Goal: Task Accomplishment & Management: Use online tool/utility

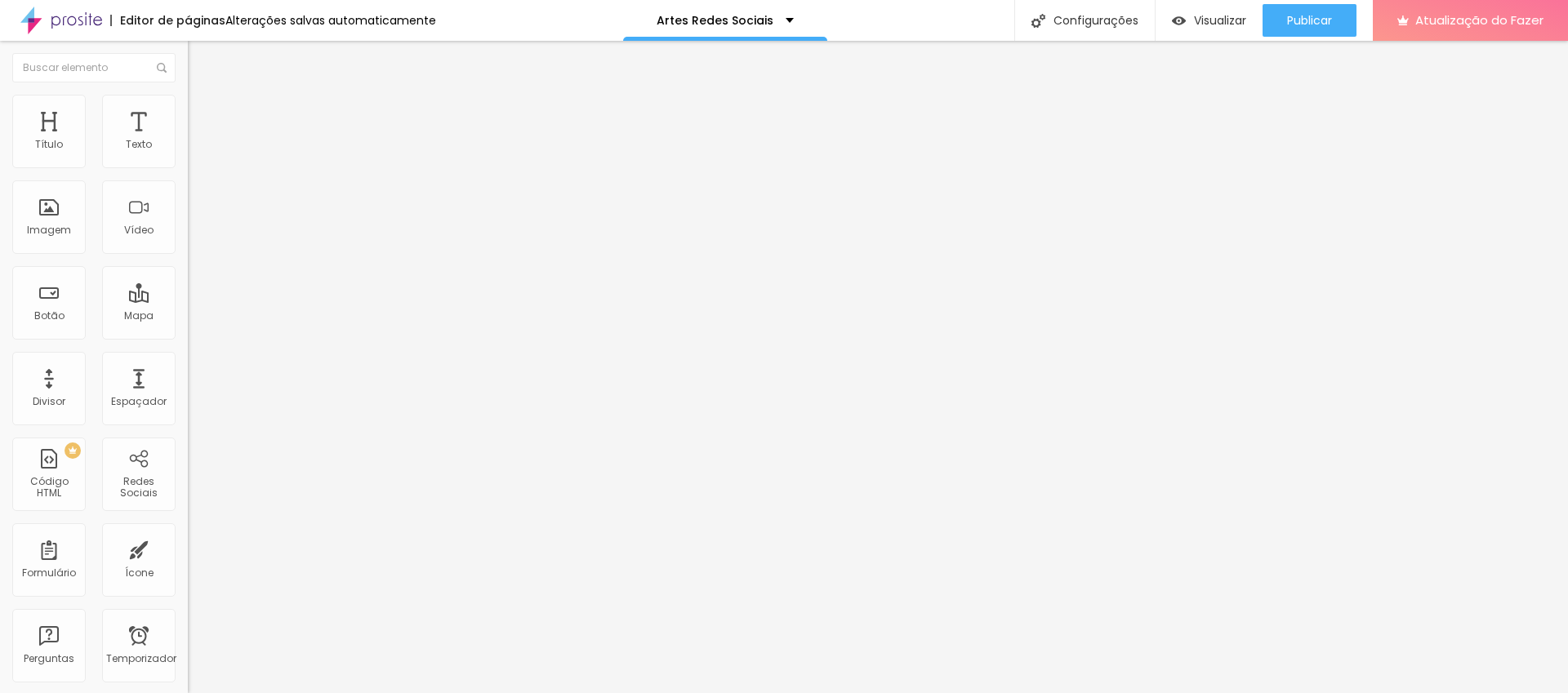
click at [188, 255] on span "1:1 Quadrado" at bounding box center [220, 248] width 65 height 14
click at [188, 275] on font "Padrão" at bounding box center [206, 268] width 37 height 14
click at [188, 265] on font "Cinema" at bounding box center [208, 258] width 41 height 14
click at [198, 140] on font "Trocar imagem" at bounding box center [237, 133] width 79 height 14
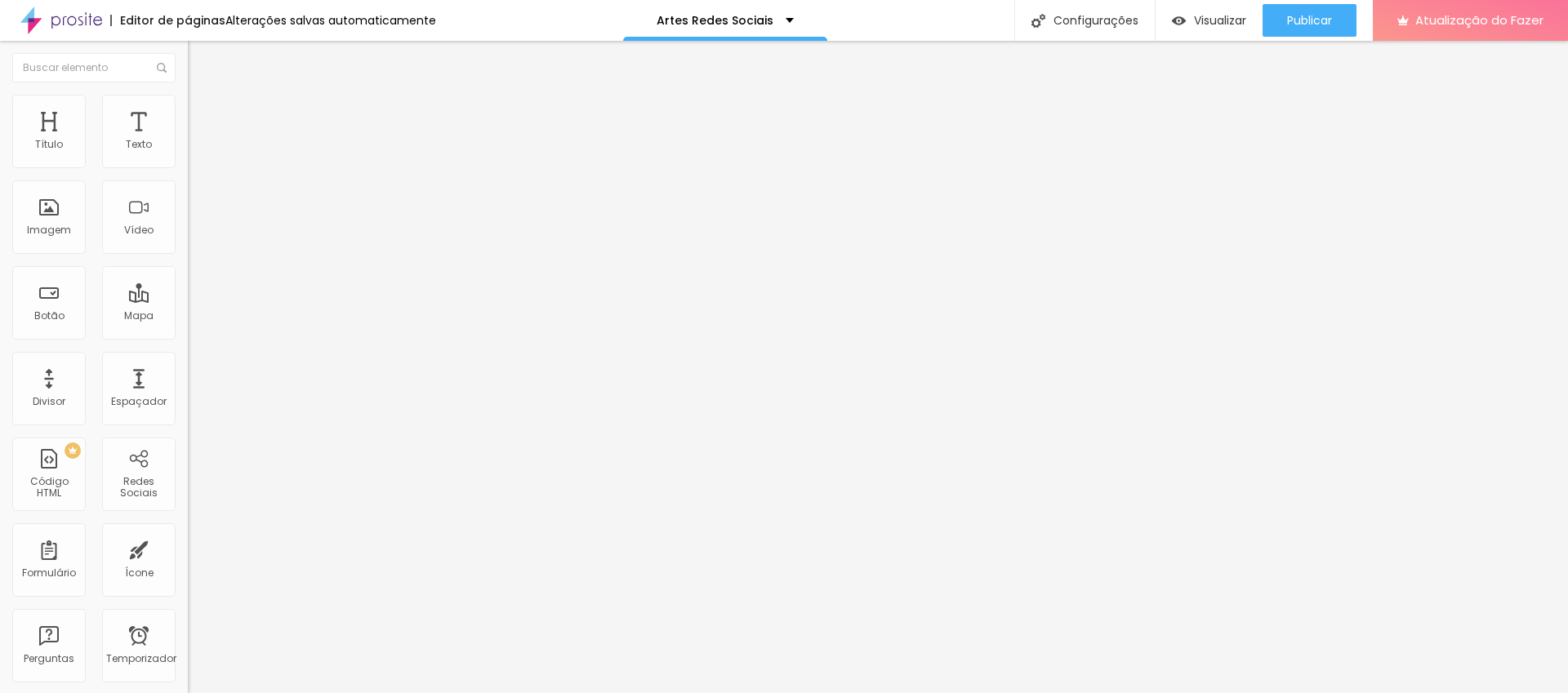
click at [198, 140] on font "Trocar imagem" at bounding box center [237, 133] width 79 height 14
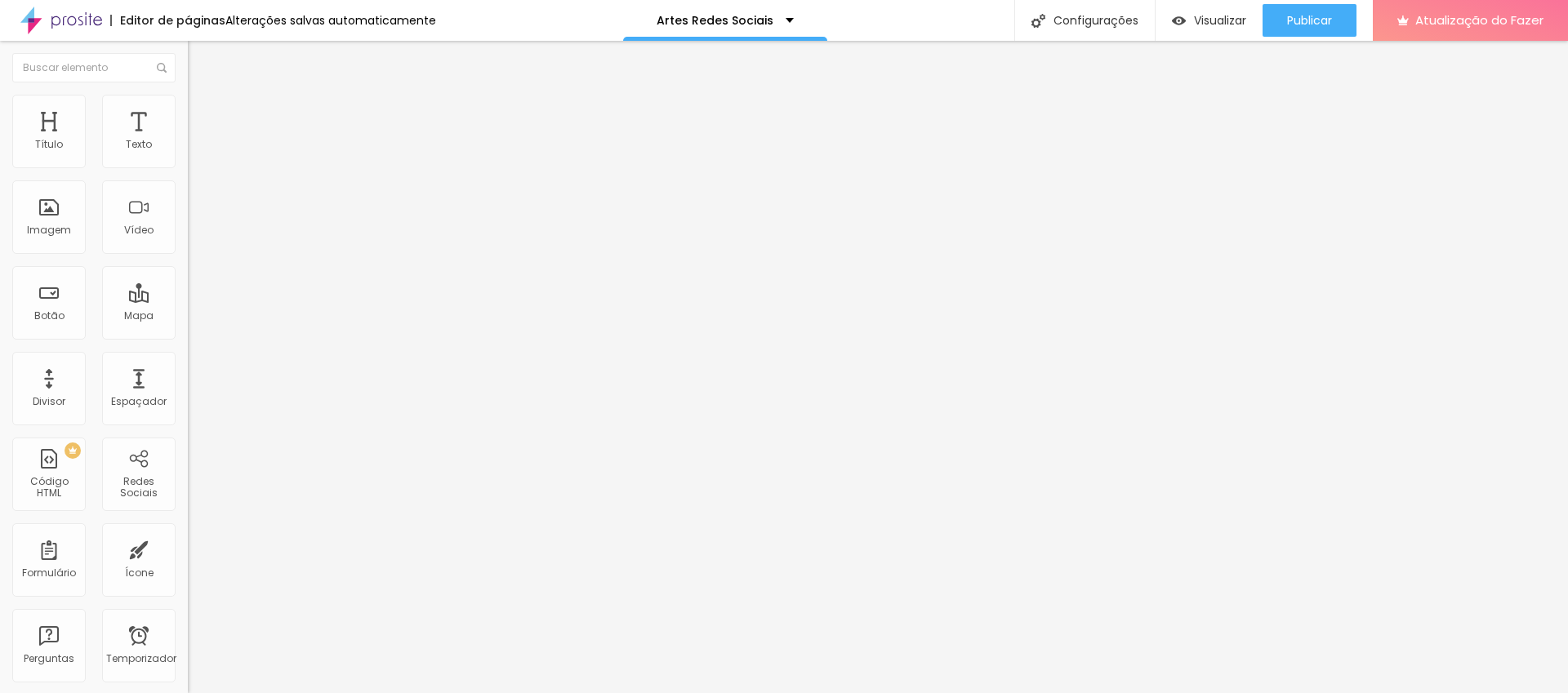
click at [198, 140] on font "Trocar imagem" at bounding box center [237, 133] width 79 height 14
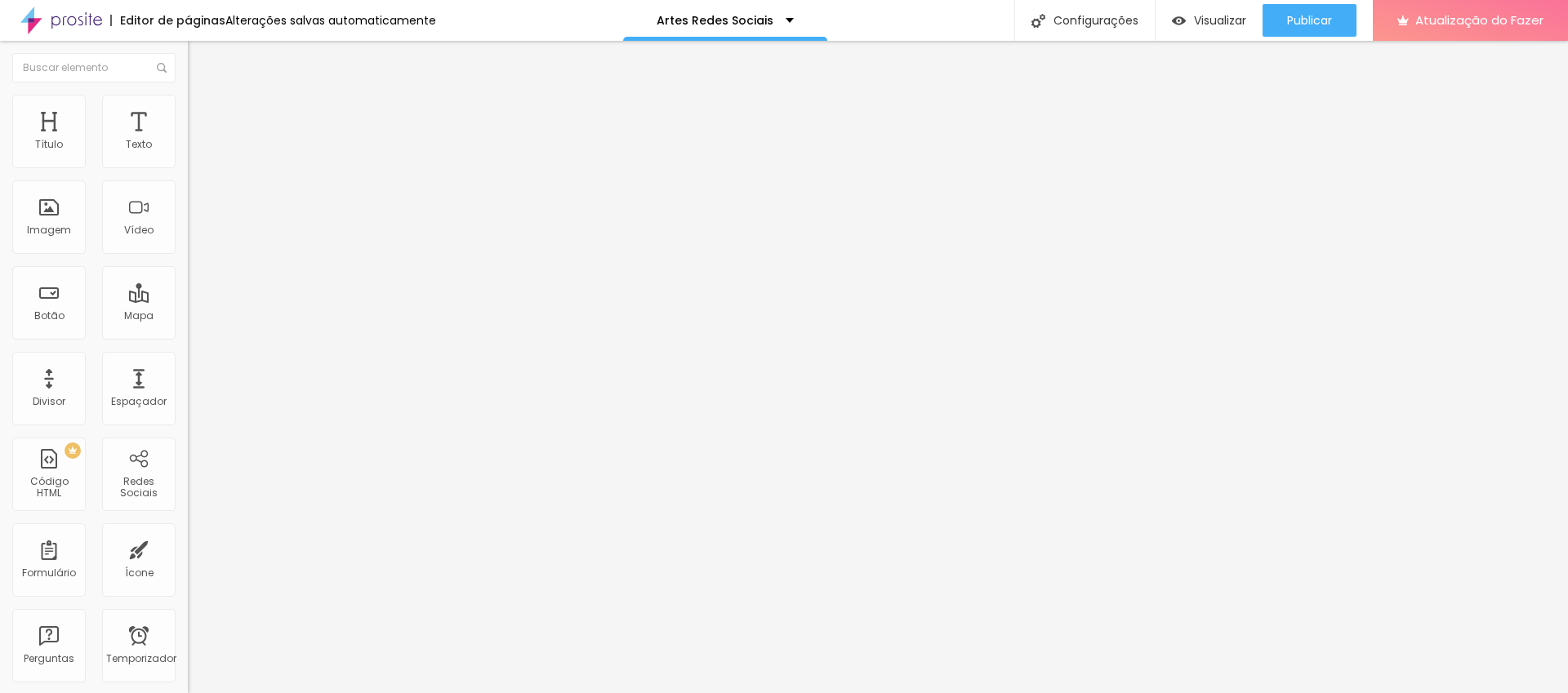
click at [198, 140] on font "Trocar imagem" at bounding box center [237, 133] width 79 height 14
click at [188, 140] on span "Trocar imagem" at bounding box center [232, 133] width 89 height 14
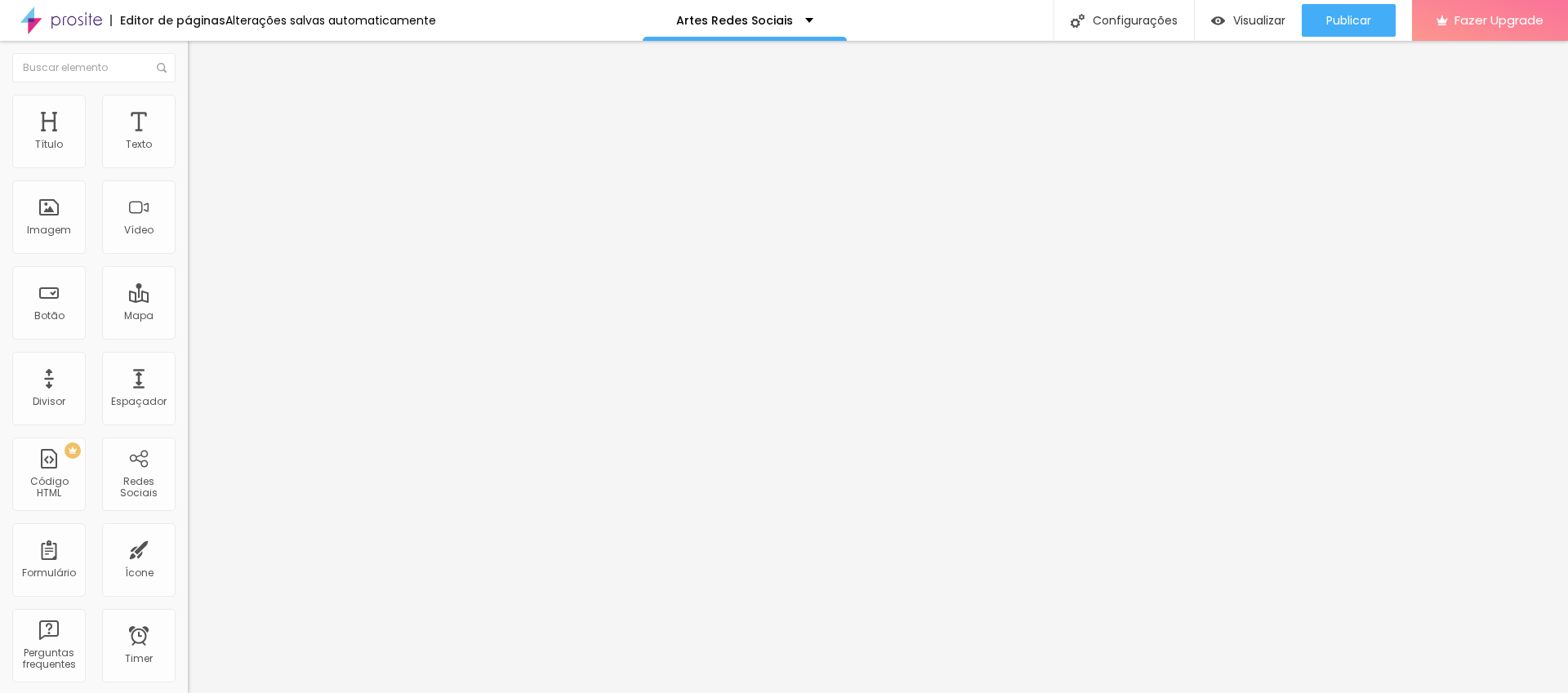
click at [188, 140] on span "Trocar imagem" at bounding box center [232, 133] width 89 height 14
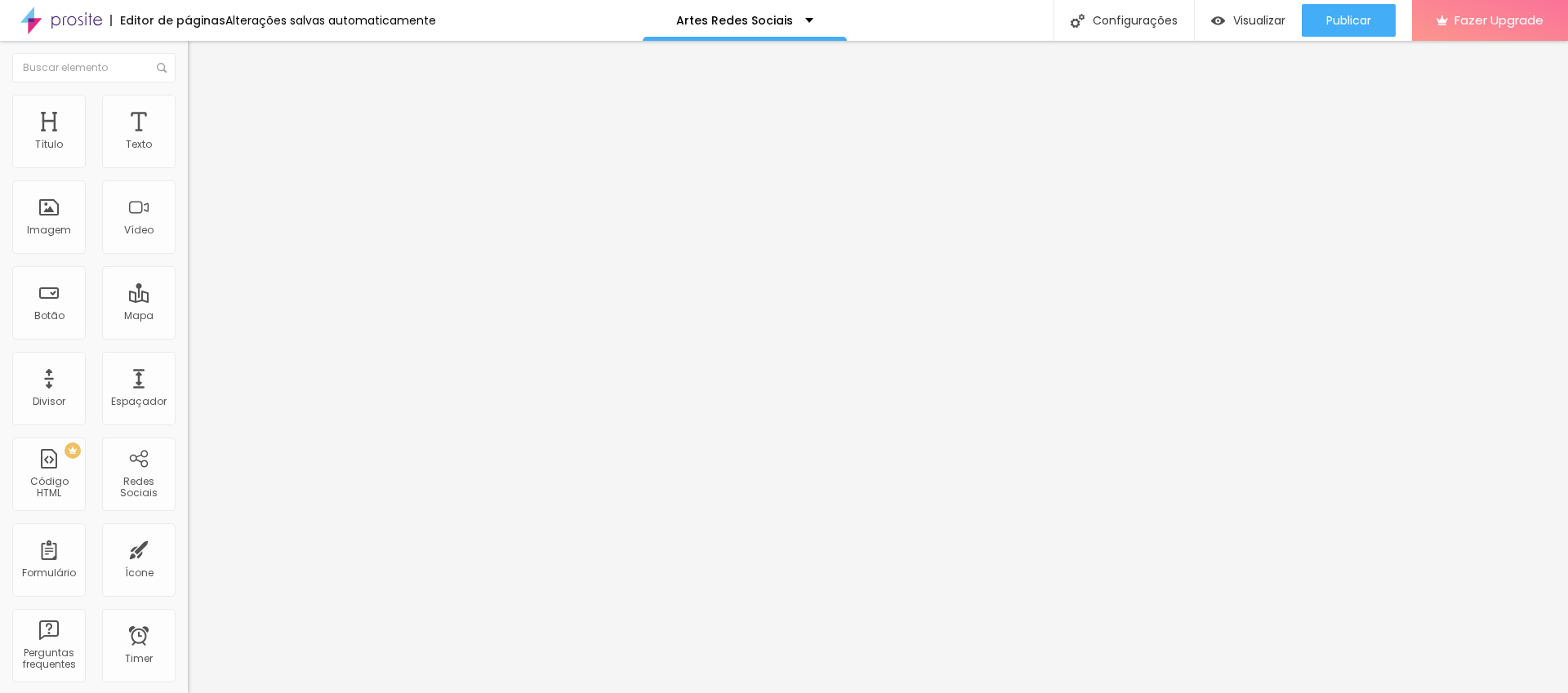
click at [188, 140] on span "Trocar imagem" at bounding box center [232, 133] width 89 height 14
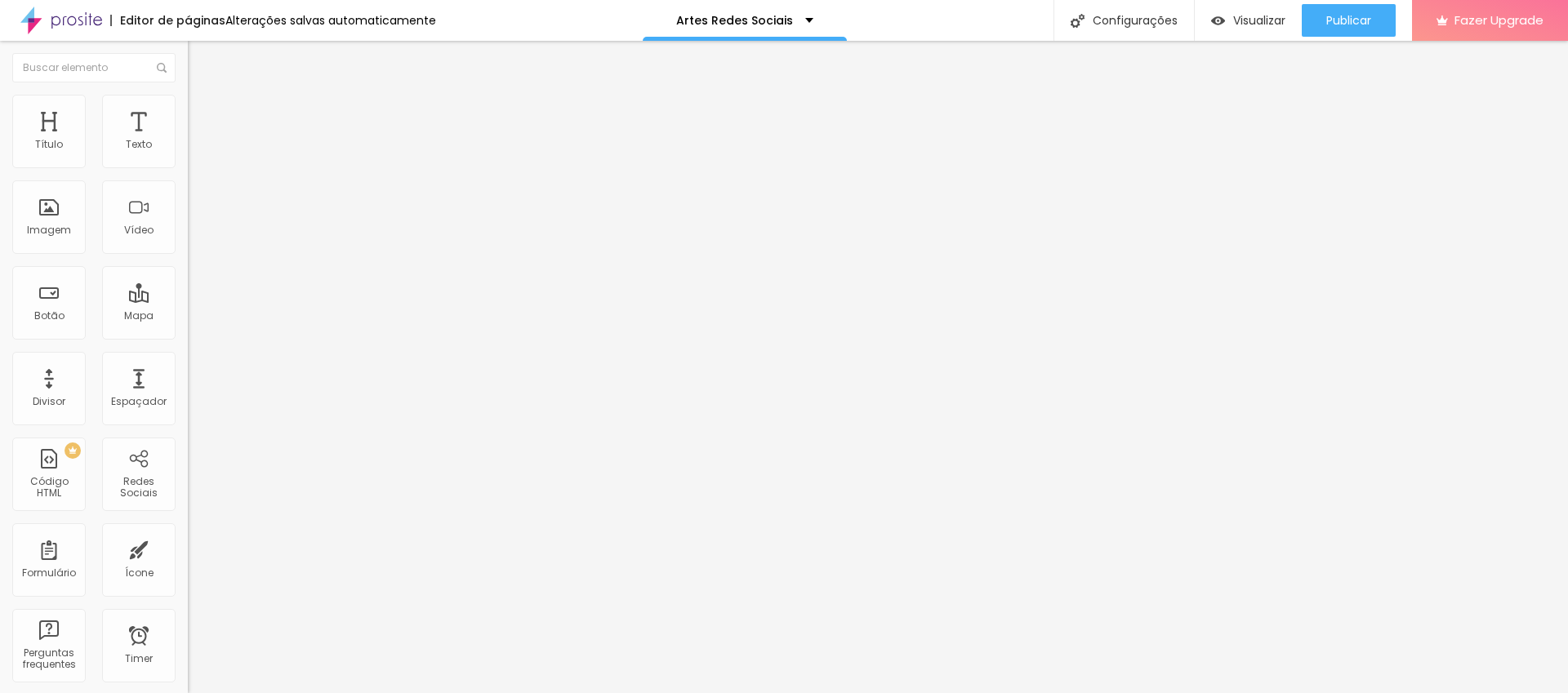
click at [188, 140] on span "Trocar imagem" at bounding box center [232, 133] width 89 height 14
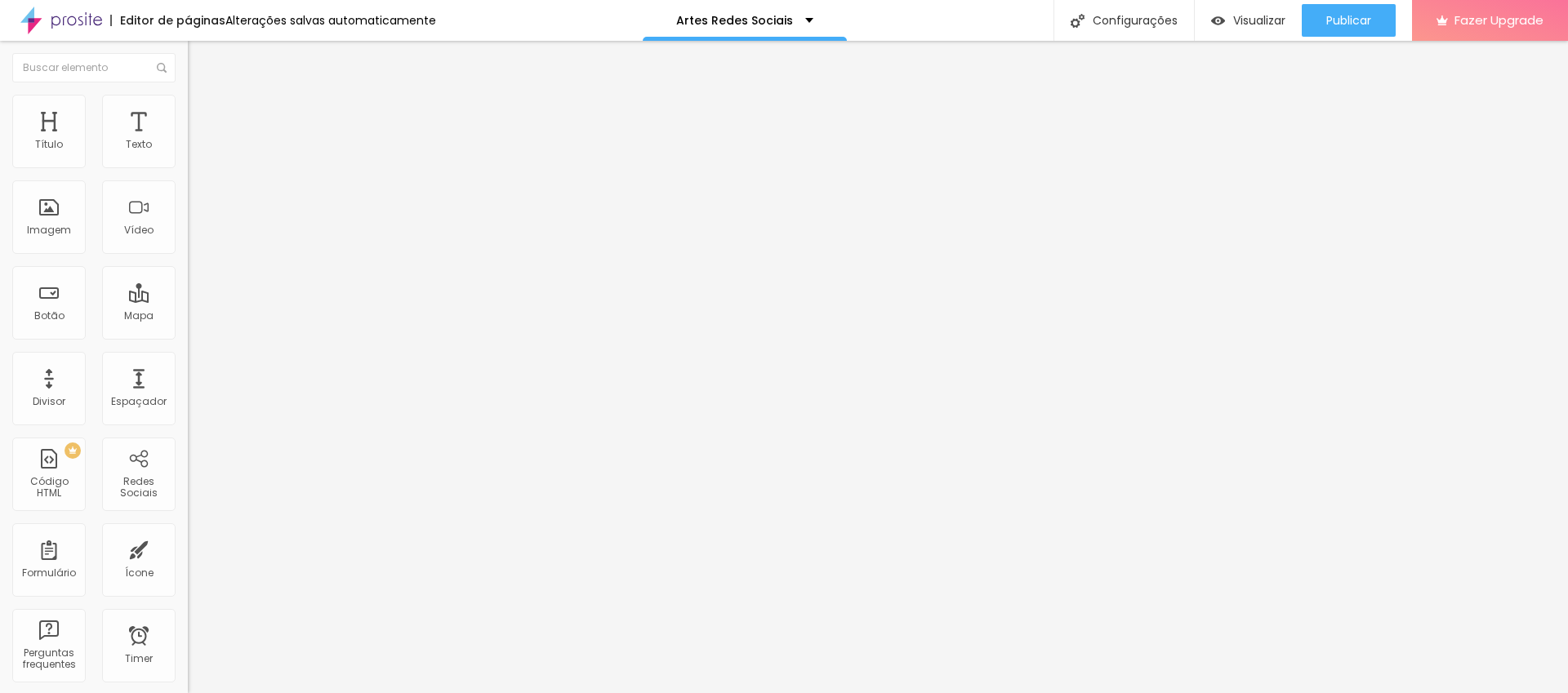
click at [188, 140] on span "Trocar imagem" at bounding box center [232, 133] width 89 height 14
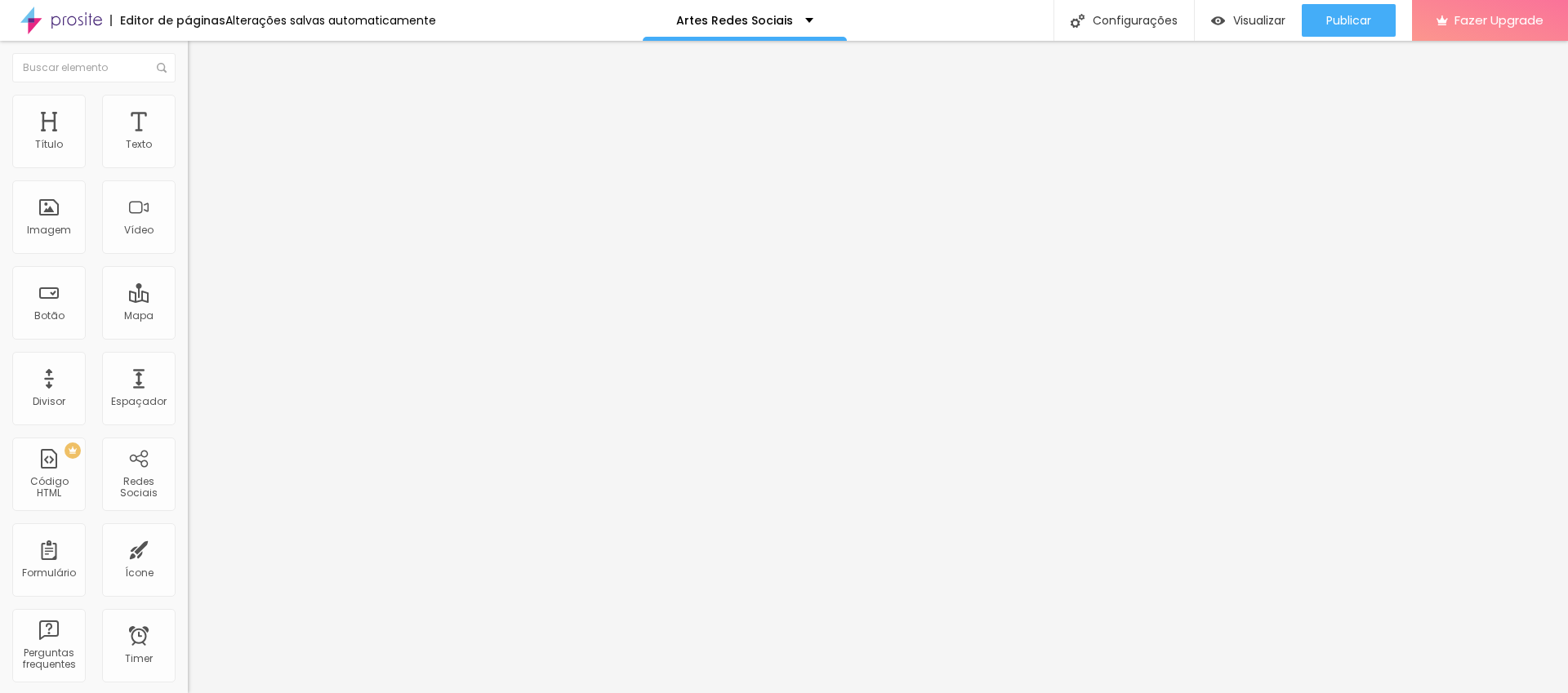
click at [188, 140] on span "Trocar imagem" at bounding box center [232, 133] width 89 height 14
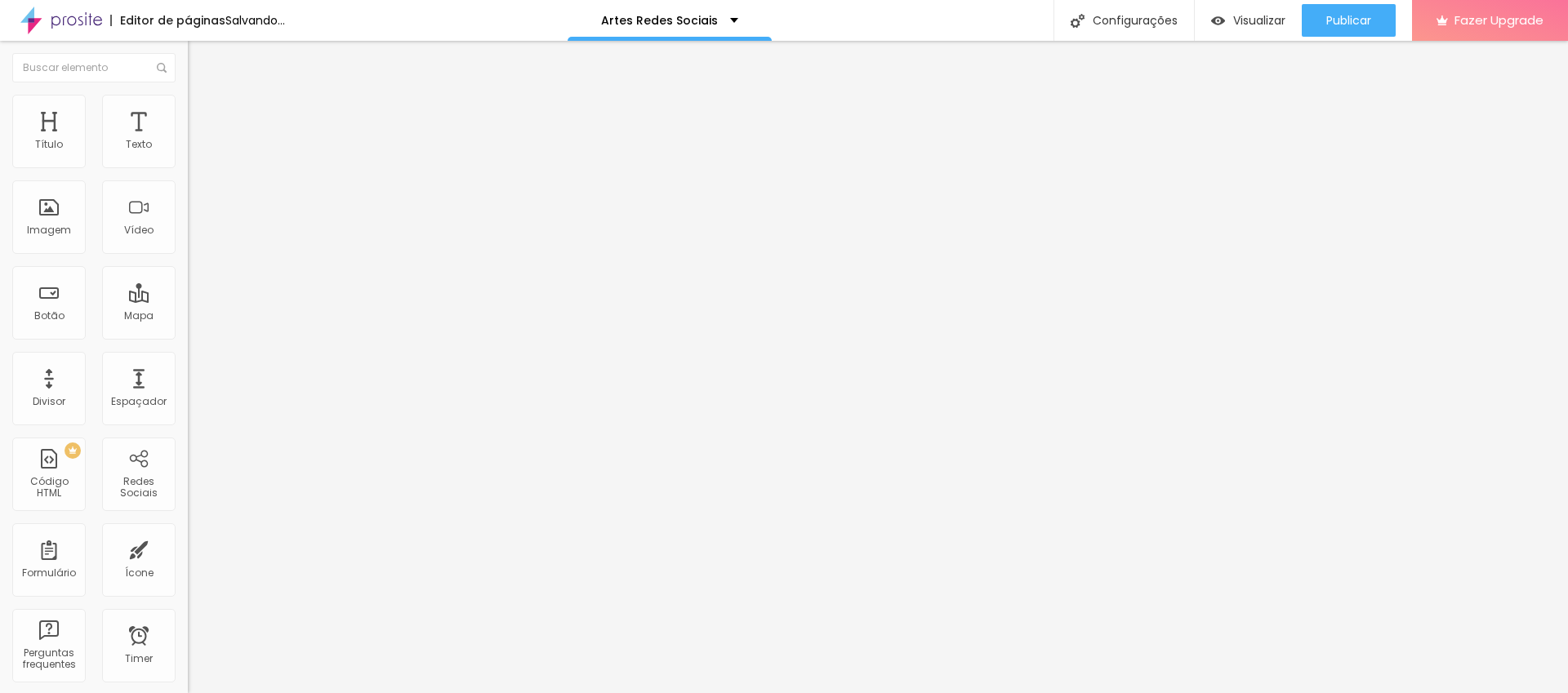
click at [188, 140] on span "Trocar imagem" at bounding box center [232, 133] width 89 height 14
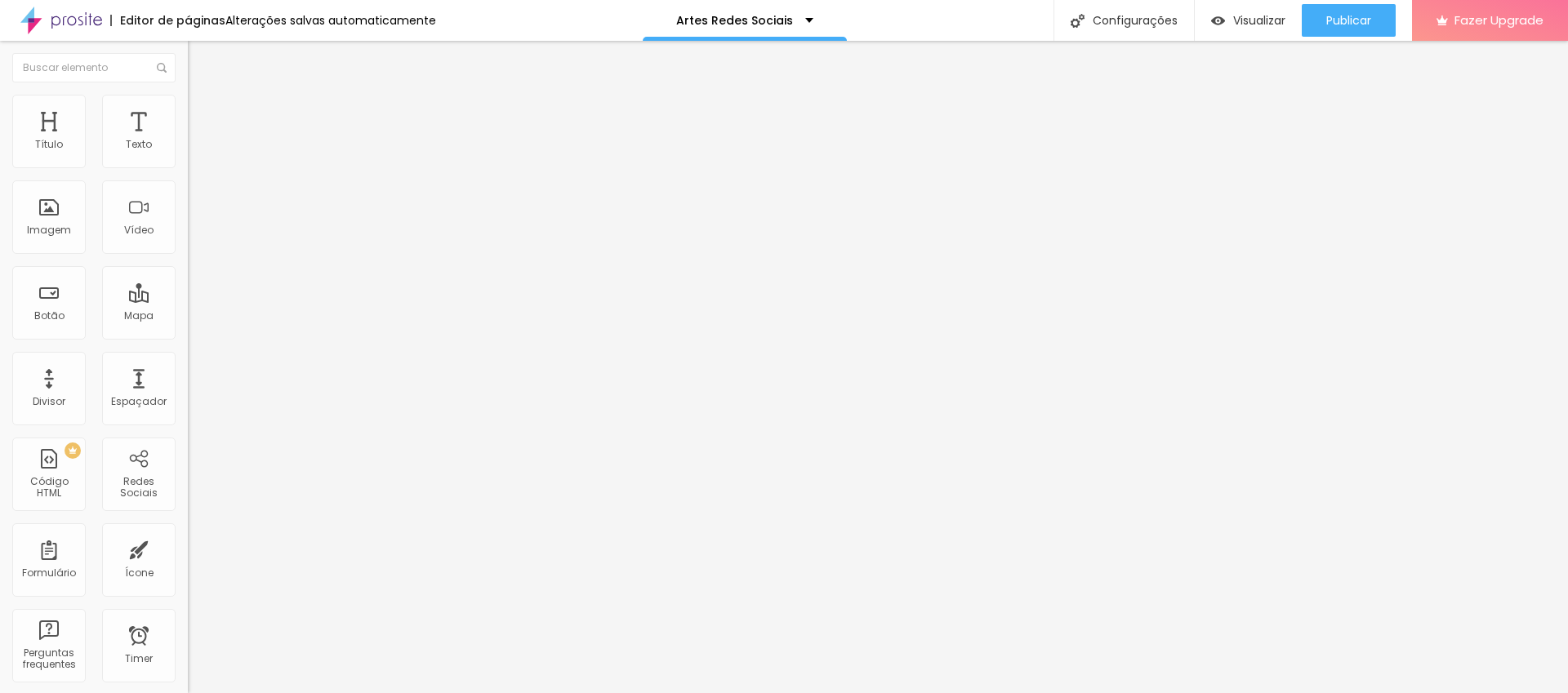
click at [188, 140] on span "Trocar imagem" at bounding box center [232, 133] width 89 height 14
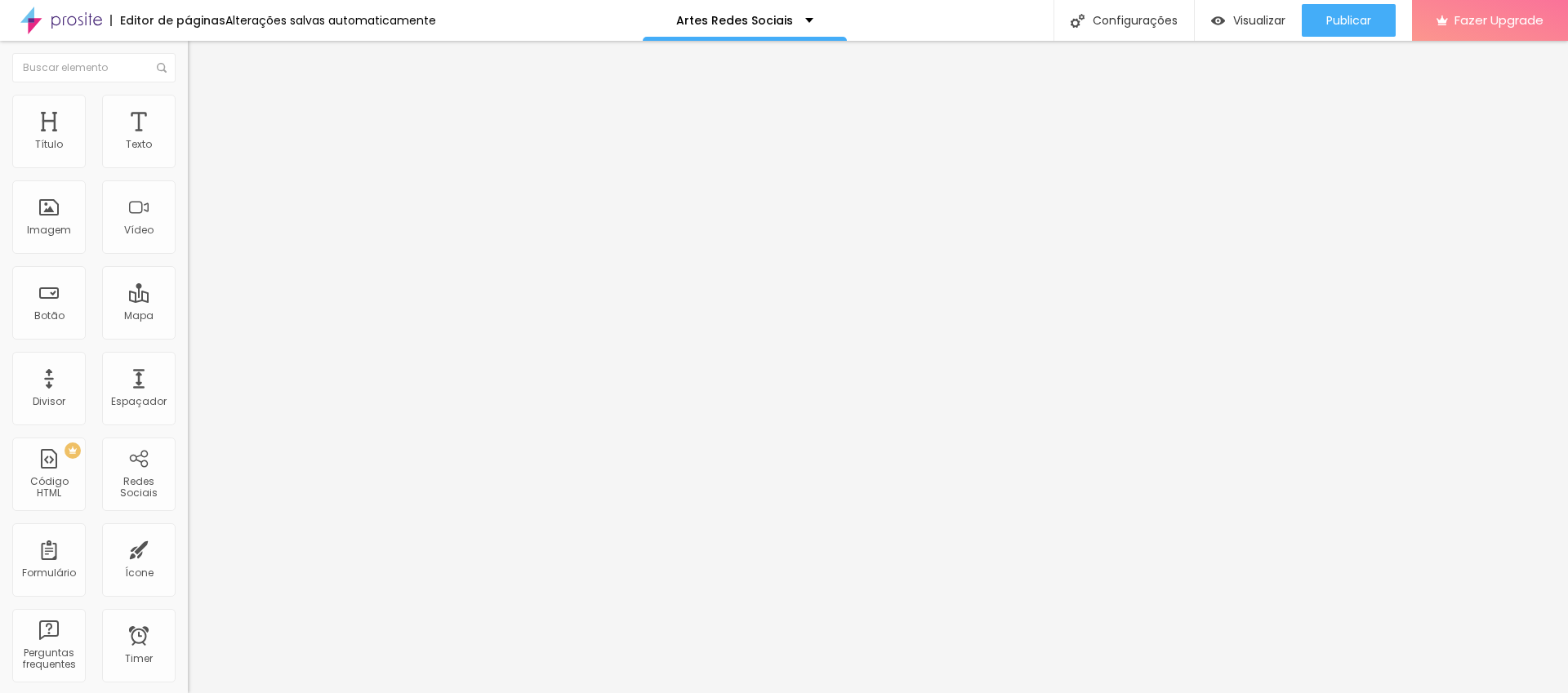
click at [188, 140] on span "Trocar imagem" at bounding box center [232, 133] width 89 height 14
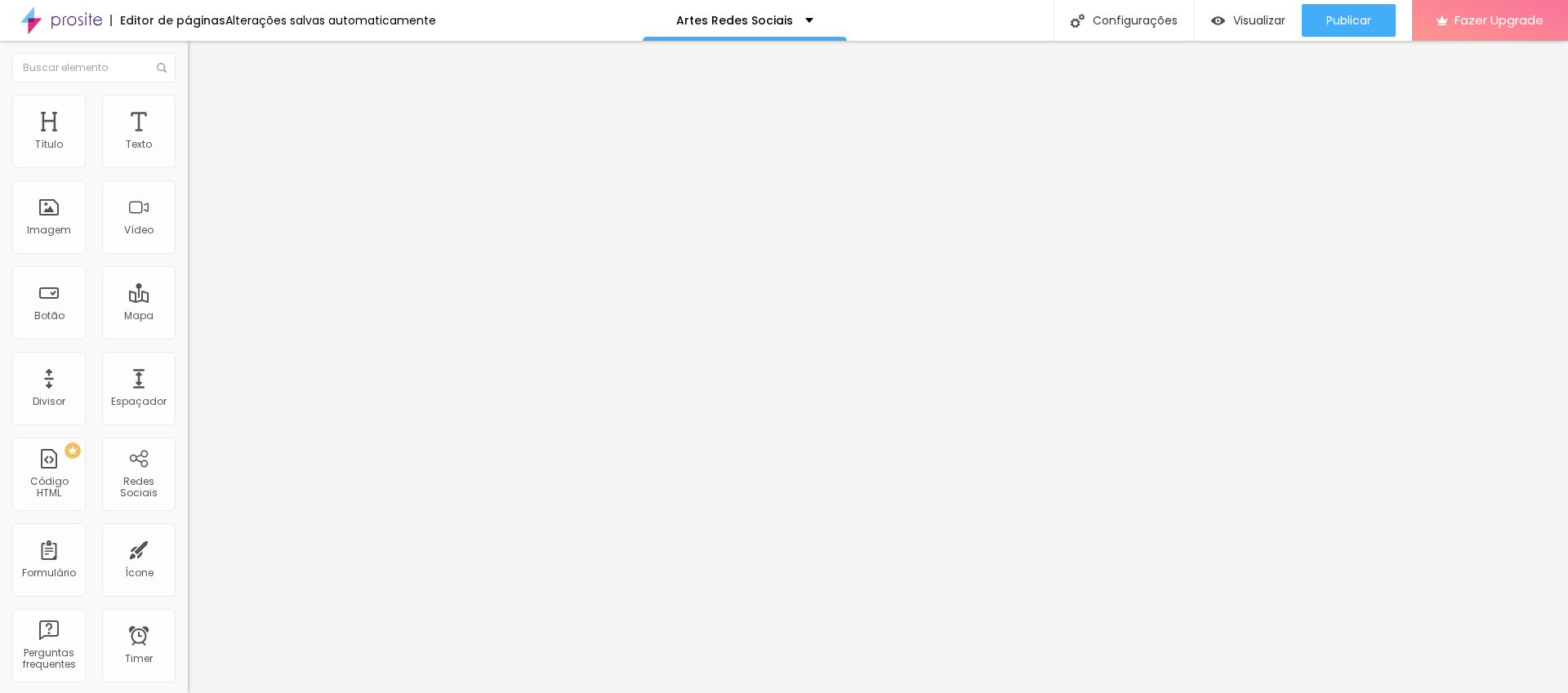
click at [188, 140] on span "Trocar imagem" at bounding box center [232, 133] width 89 height 14
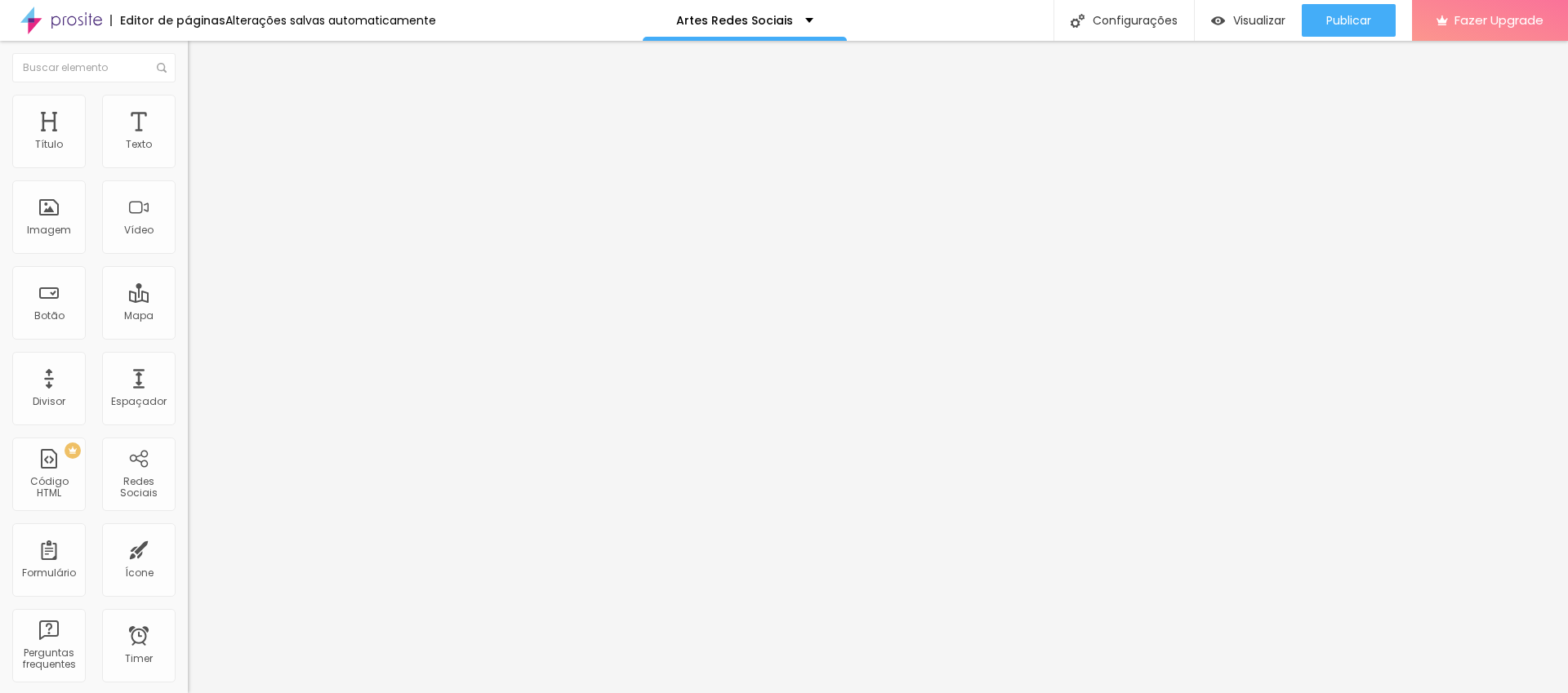
click at [1351, 19] on span "Publicar" at bounding box center [1349, 20] width 45 height 13
click at [188, 140] on span "Trocar imagem" at bounding box center [232, 133] width 89 height 14
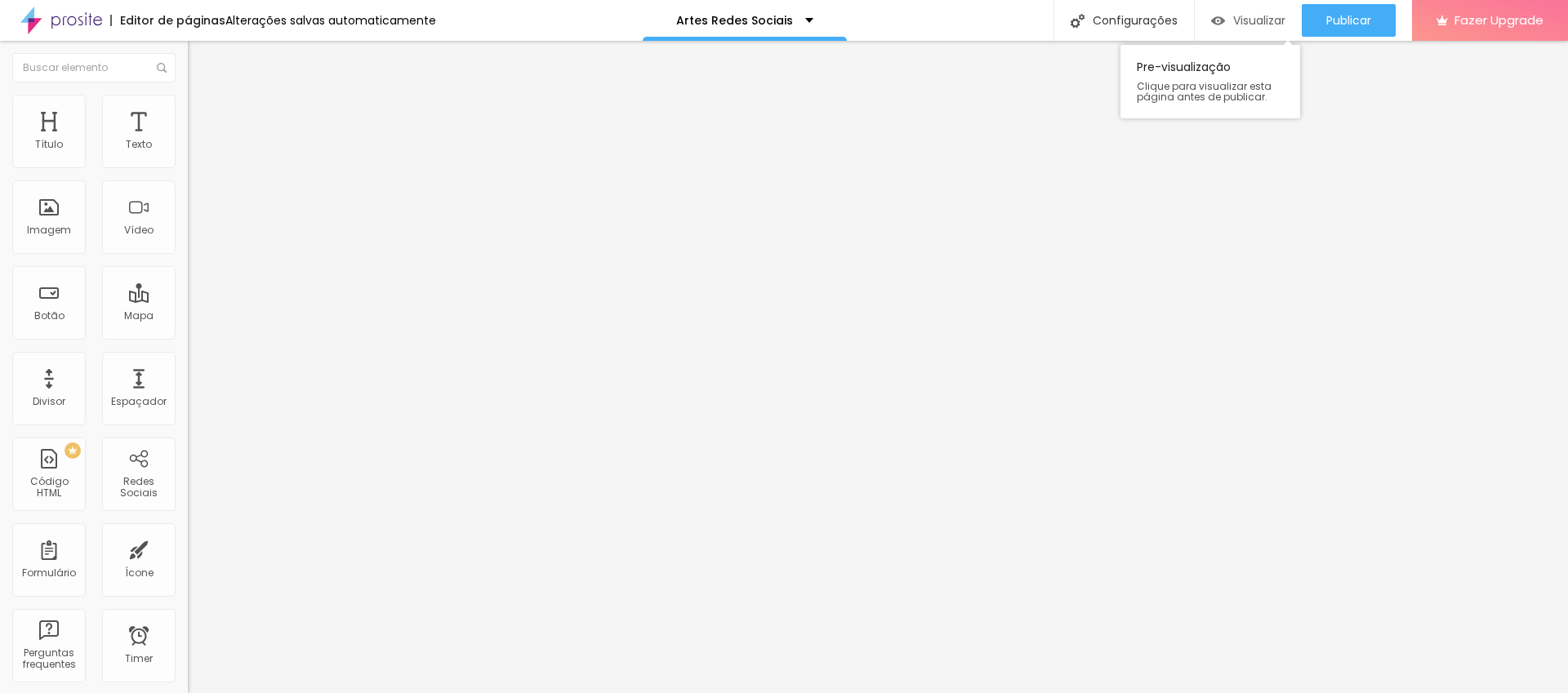
click at [1233, 24] on span "Visualizar" at bounding box center [1259, 20] width 52 height 13
click at [188, 140] on span "Trocar imagem" at bounding box center [232, 133] width 89 height 14
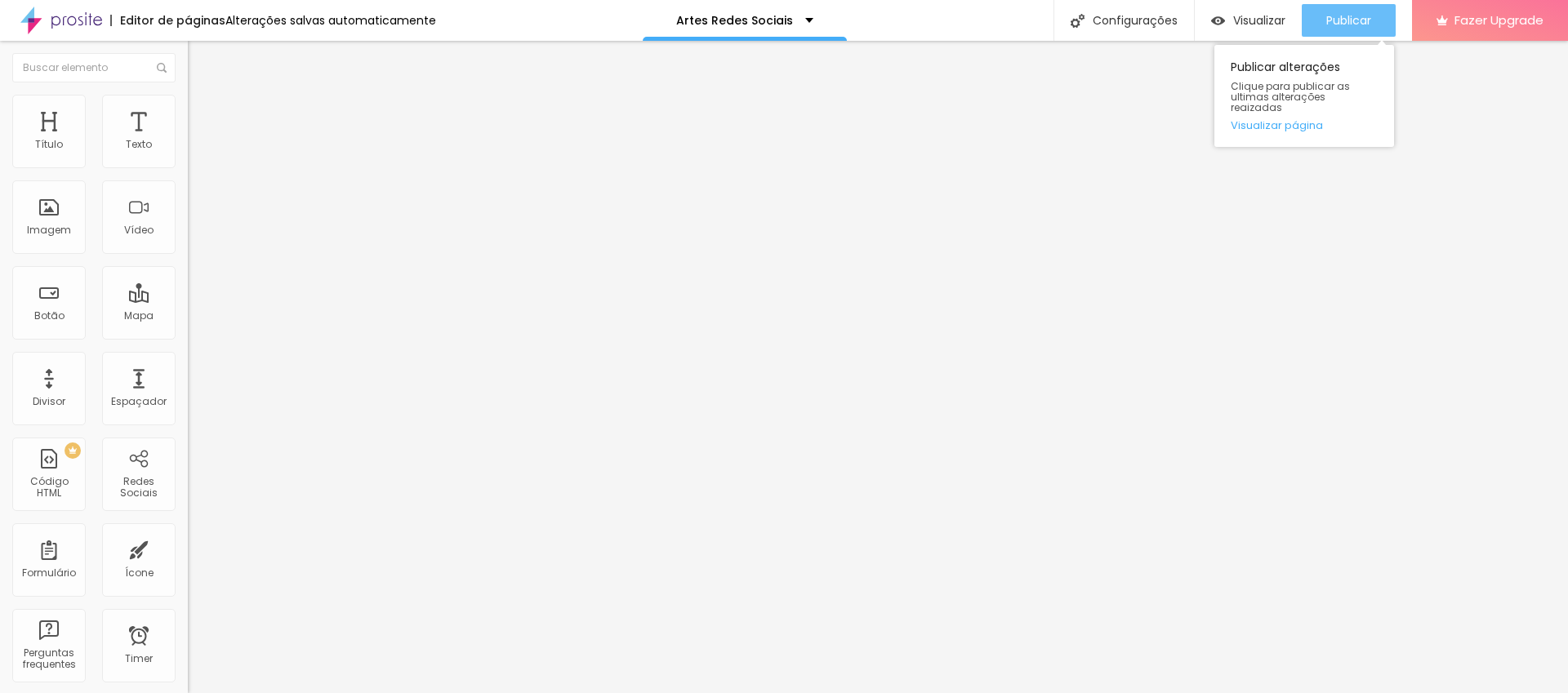
click at [1335, 22] on span "Publicar" at bounding box center [1349, 20] width 45 height 13
click at [188, 329] on div "Facebook" at bounding box center [281, 334] width 188 height 10
click at [188, 350] on div "Facebook" at bounding box center [281, 447] width 188 height 196
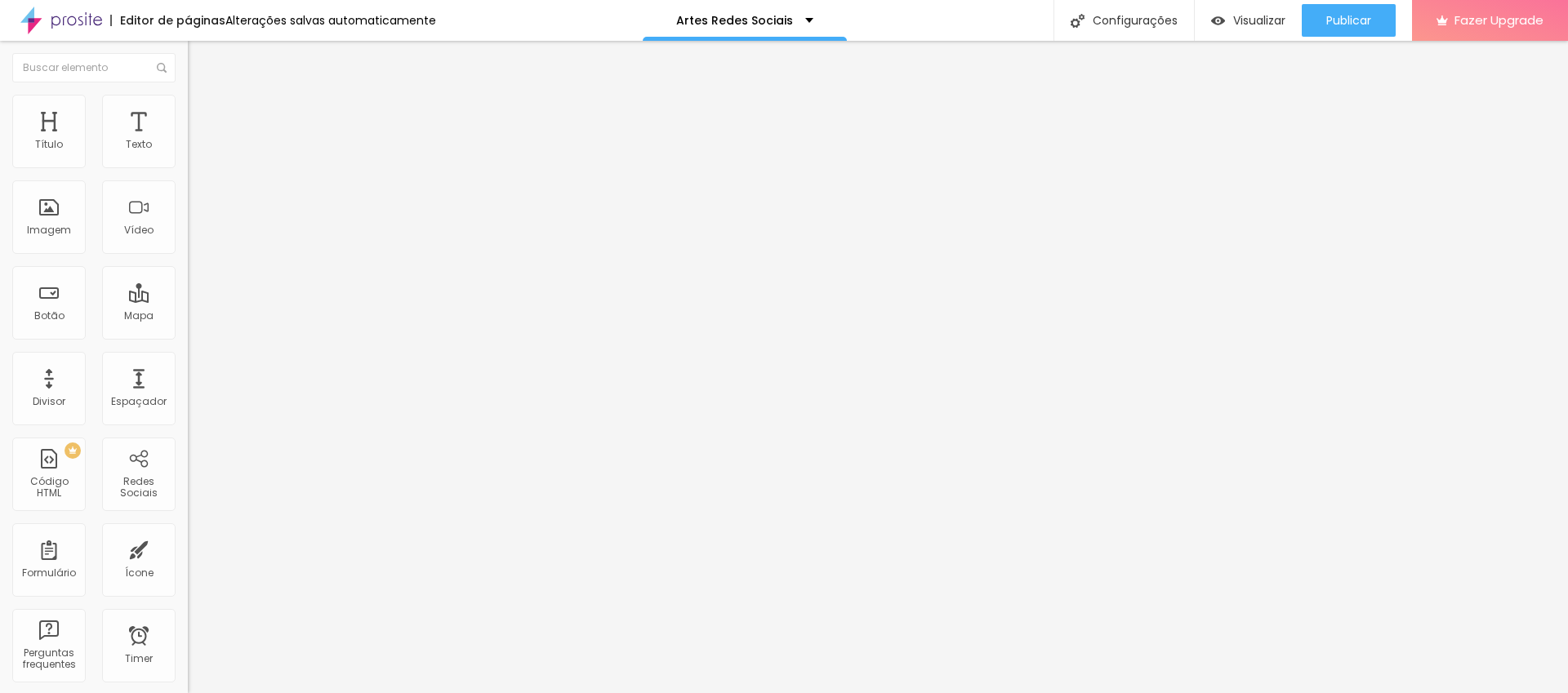
click at [188, 329] on div "WhatsApp" at bounding box center [281, 334] width 188 height 10
click at [188, 555] on input "https://" at bounding box center [285, 563] width 196 height 17
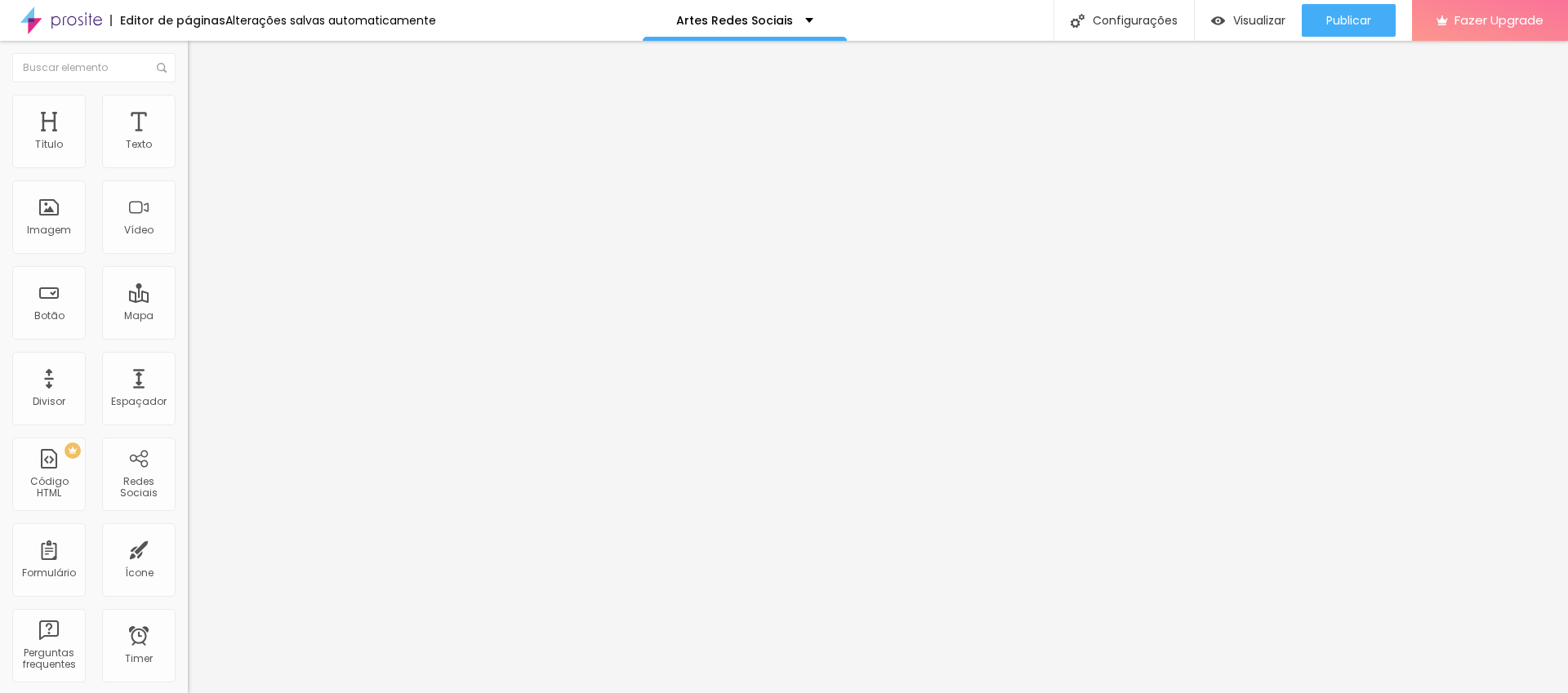
paste input "https://wa.me/message/5EHIT2I23VY2I1"
type input "https://https://wa.me/message/5EHIT2I23VY2I1"
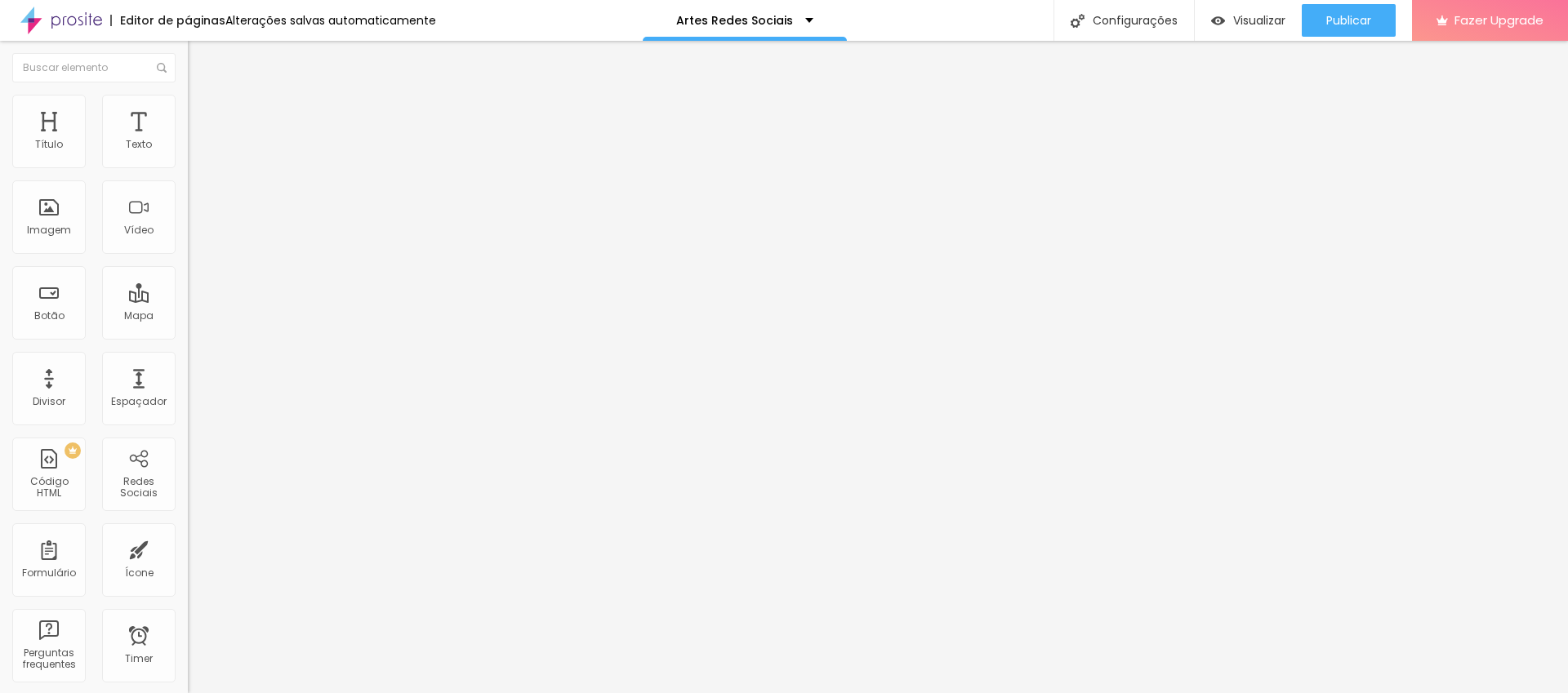
paste input "https://www.instagram.com/cinthiabasilio?igsh=MWZwdGg3NjB3MTc5&utm_source=qr"
type input "https://https://www.instagram.com/cinthiabasilio?igsh=MWZwdGg3NjB3MTc5&utm_sour…"
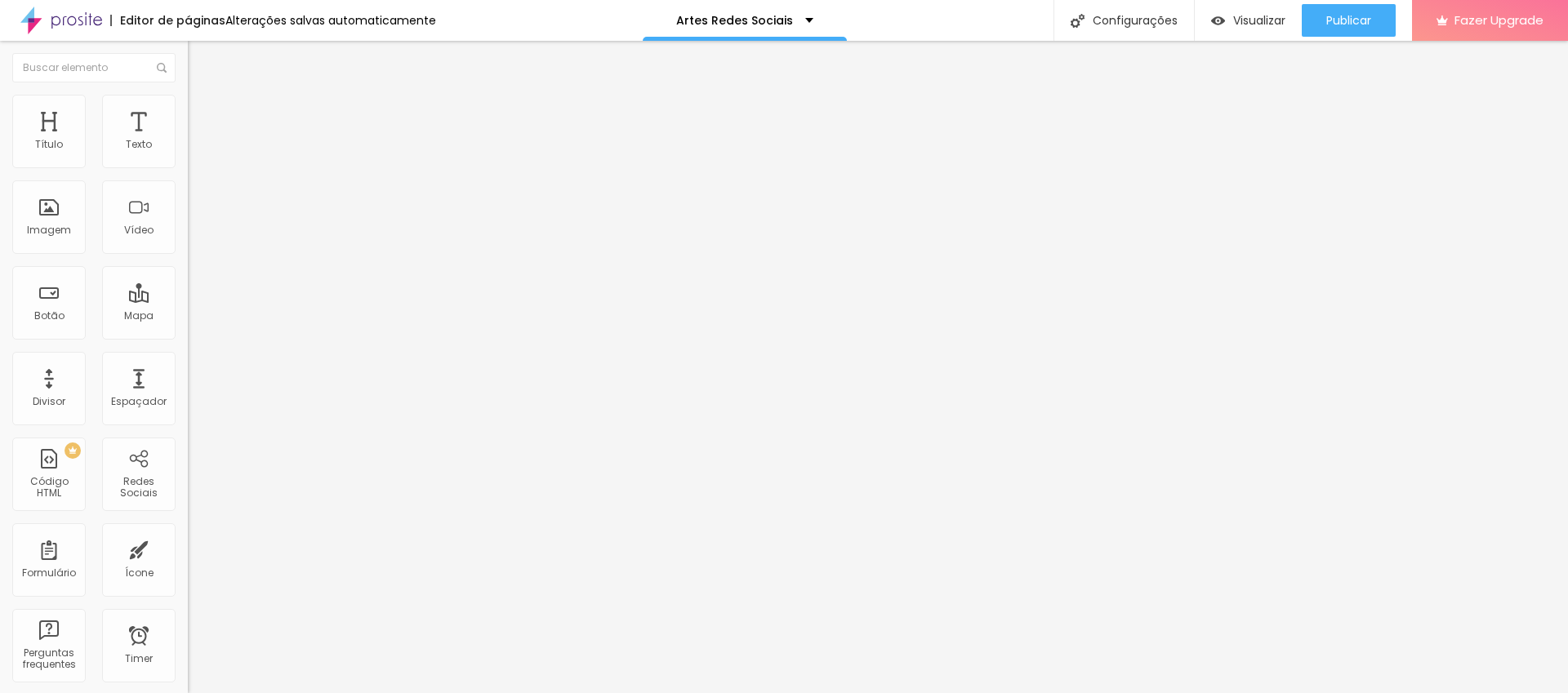
paste input "https://www.youtube.com/@cinthiabasiliofoto"
type input "https://https://www.youtube.com/@cinthiabasiliofoto"
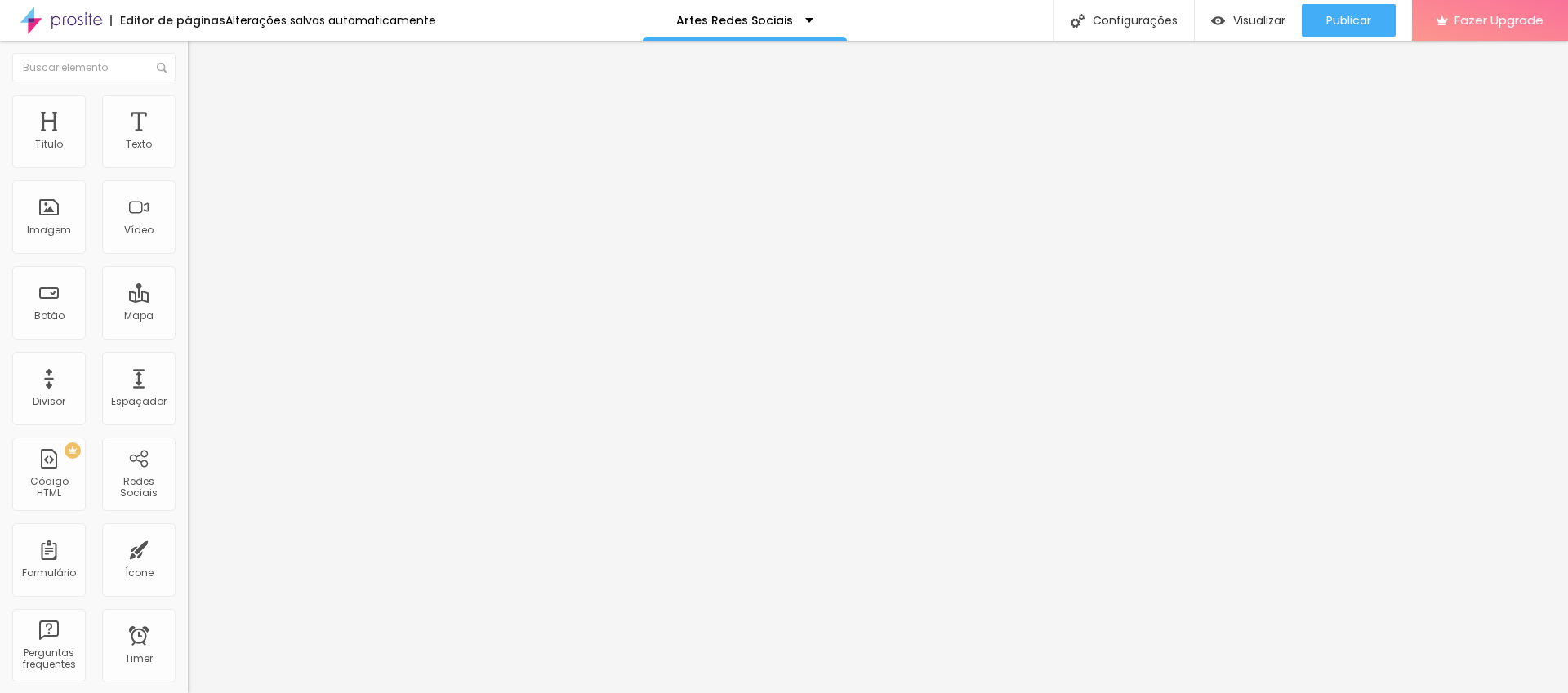
scroll to position [0, 0]
click at [1354, 16] on span "Publicar" at bounding box center [1349, 20] width 45 height 13
click at [188, 140] on span "Trocar imagem" at bounding box center [232, 133] width 89 height 14
click at [1340, 25] on span "Publicar" at bounding box center [1349, 20] width 45 height 13
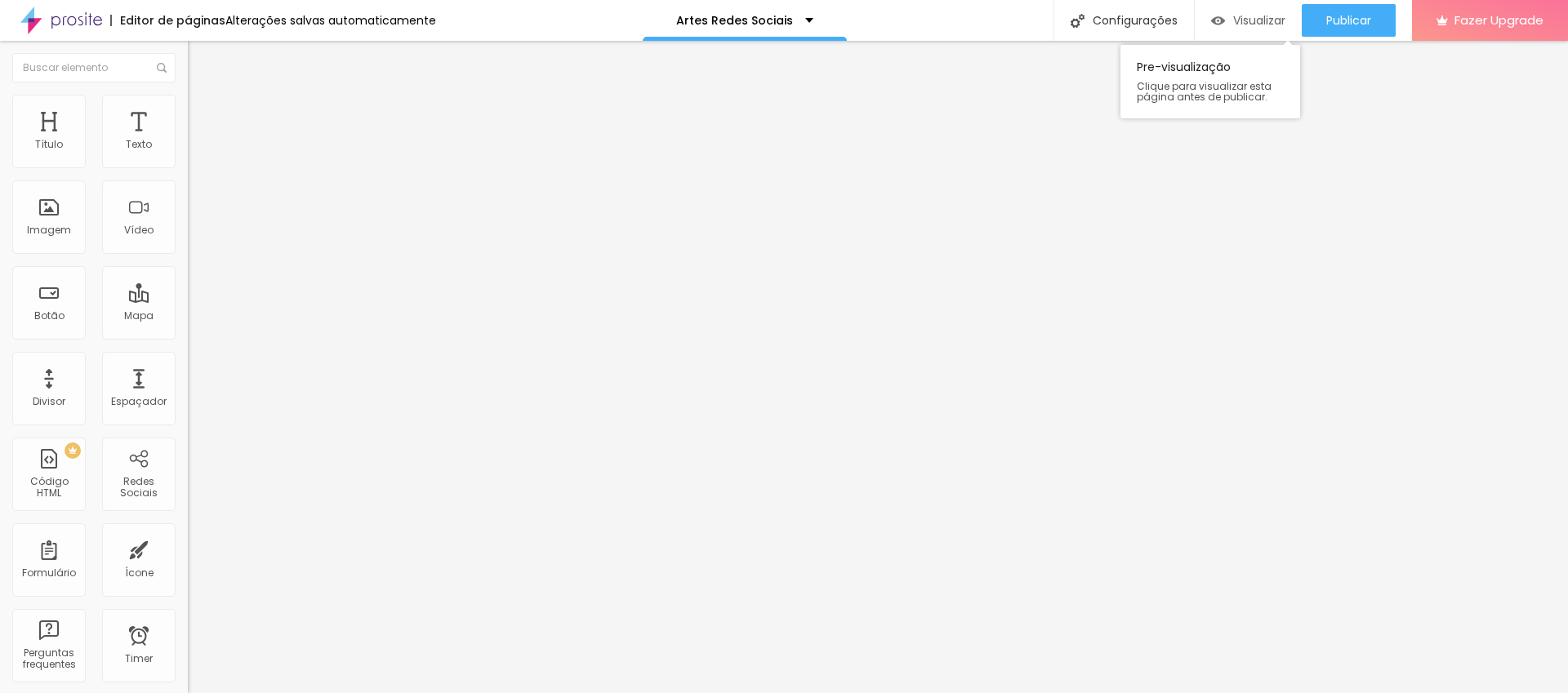
click at [1234, 26] on span "Visualizar" at bounding box center [1259, 20] width 52 height 13
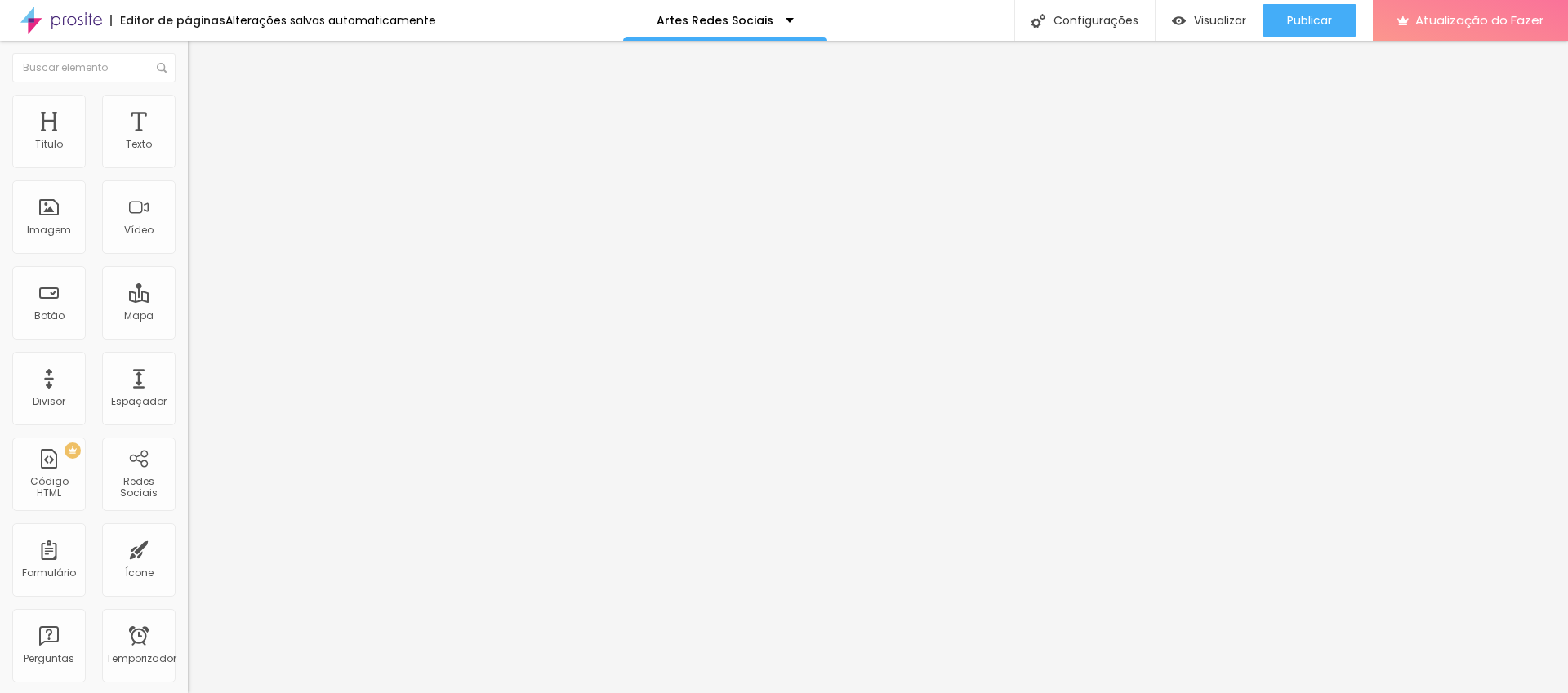
click at [198, 140] on font "Trocar imagem" at bounding box center [237, 133] width 79 height 14
click at [1332, 17] on font "Publicar" at bounding box center [1310, 20] width 45 height 17
click at [1188, 23] on div "Visualizar" at bounding box center [1209, 20] width 74 height 14
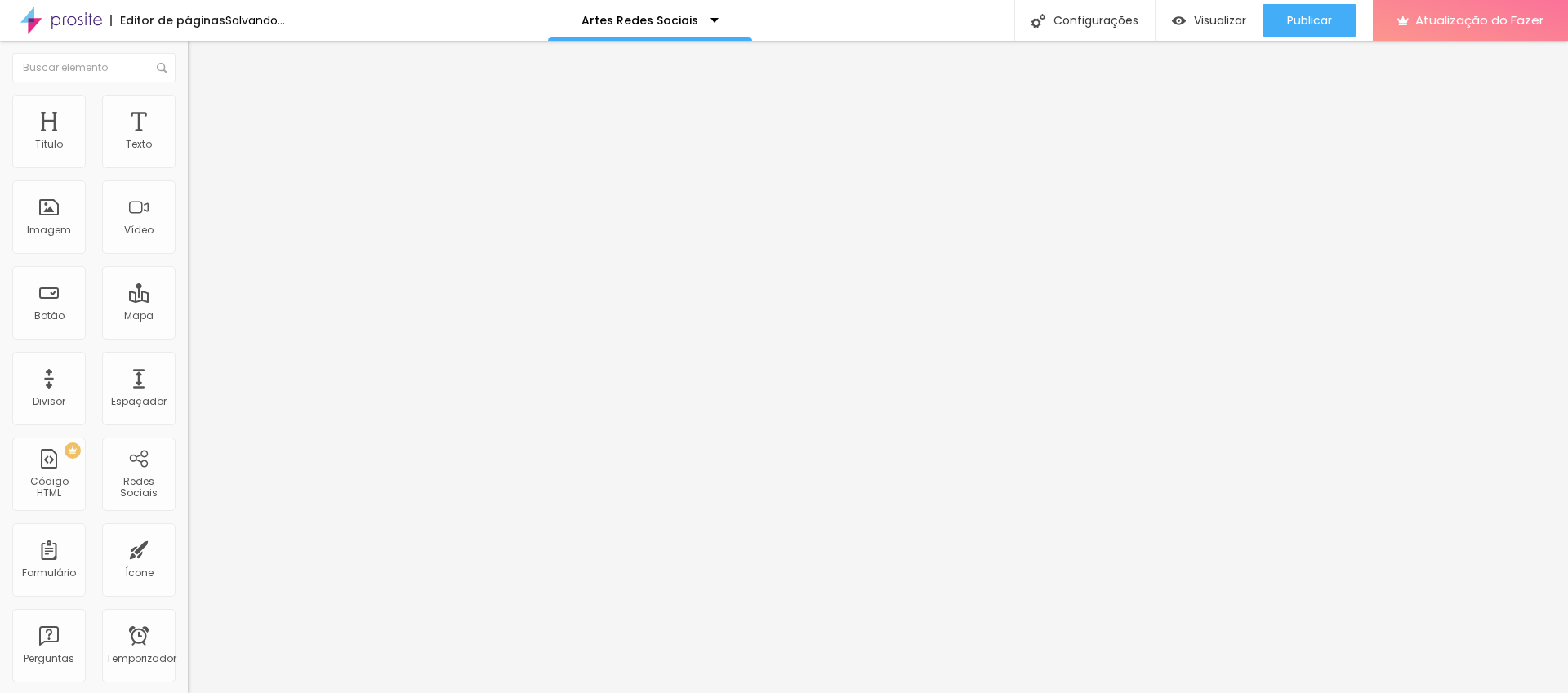
click at [198, 140] on font "Trocar imagem" at bounding box center [237, 133] width 79 height 14
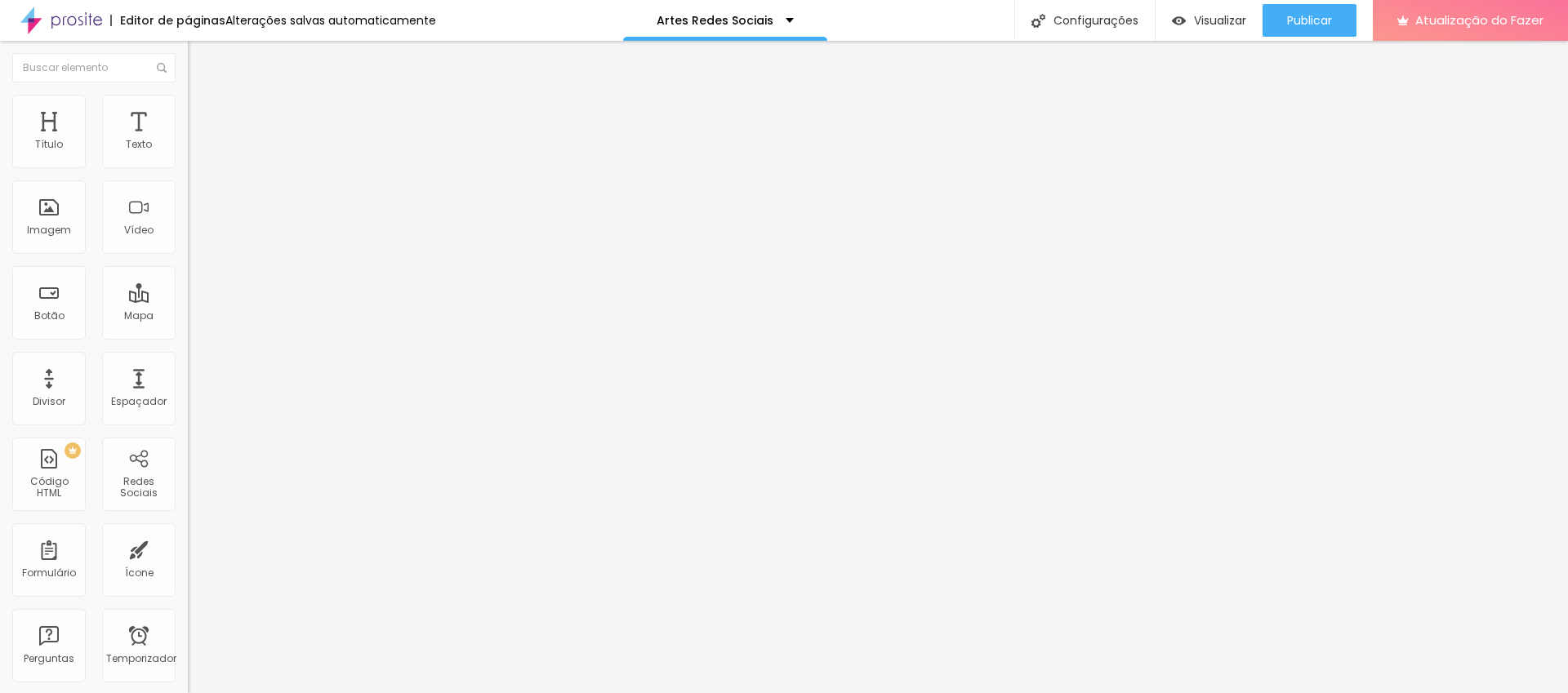
click at [359, 692] on div at bounding box center [784, 702] width 1568 height 0
click at [1299, 24] on font "Publicar" at bounding box center [1310, 20] width 45 height 17
click at [202, 111] on font "Avançado" at bounding box center [229, 105] width 54 height 14
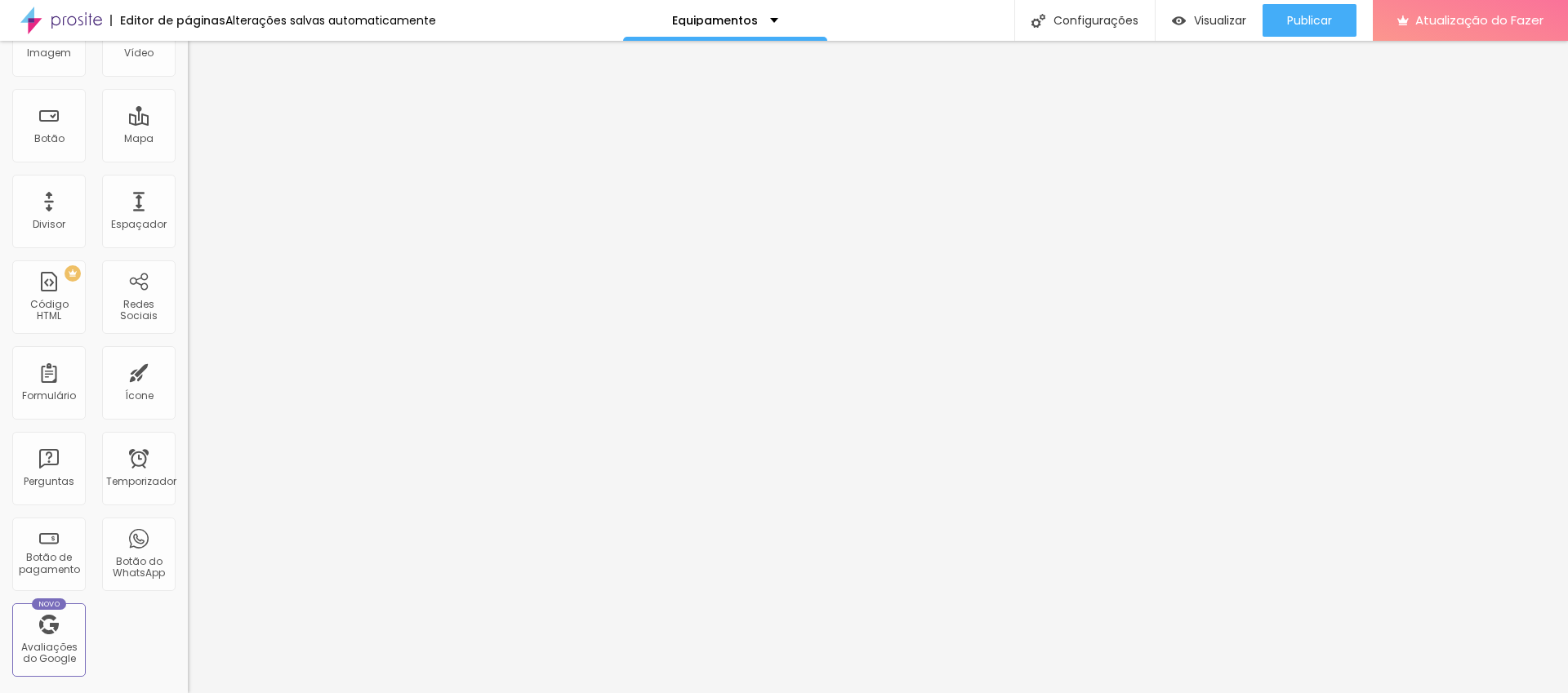
scroll to position [181, 0]
click at [45, 553] on font "Botão de pagamento" at bounding box center [49, 558] width 61 height 25
click at [202, 112] on font "Avançado" at bounding box center [229, 105] width 54 height 14
click at [201, 61] on img "button" at bounding box center [207, 59] width 13 height 13
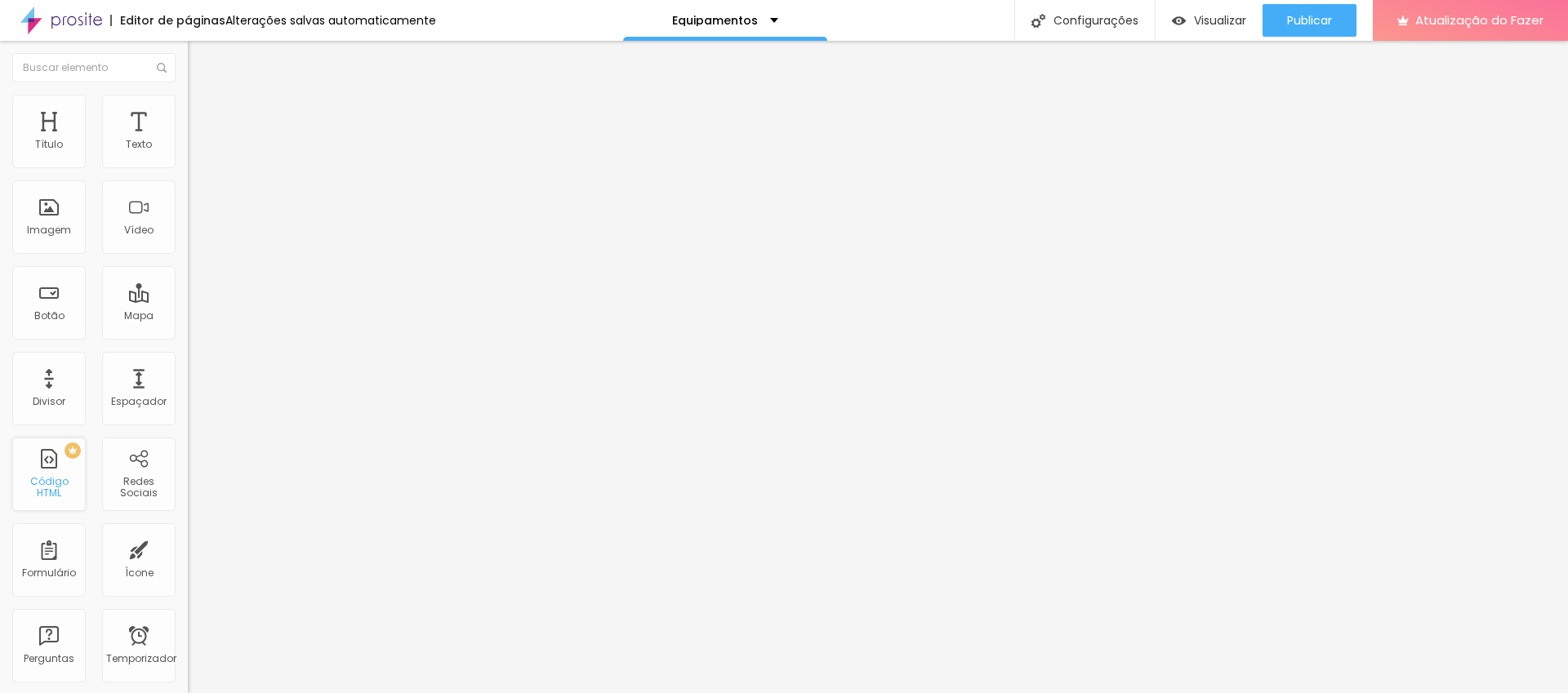
click at [66, 478] on div "PREMIUM Código HTML" at bounding box center [48, 474] width 73 height 73
click at [188, 99] on li "Avançado" at bounding box center [281, 103] width 188 height 17
click at [202, 112] on font "Avançado" at bounding box center [229, 105] width 54 height 14
click at [188, 140] on span "Trocar imagem" at bounding box center [232, 133] width 89 height 14
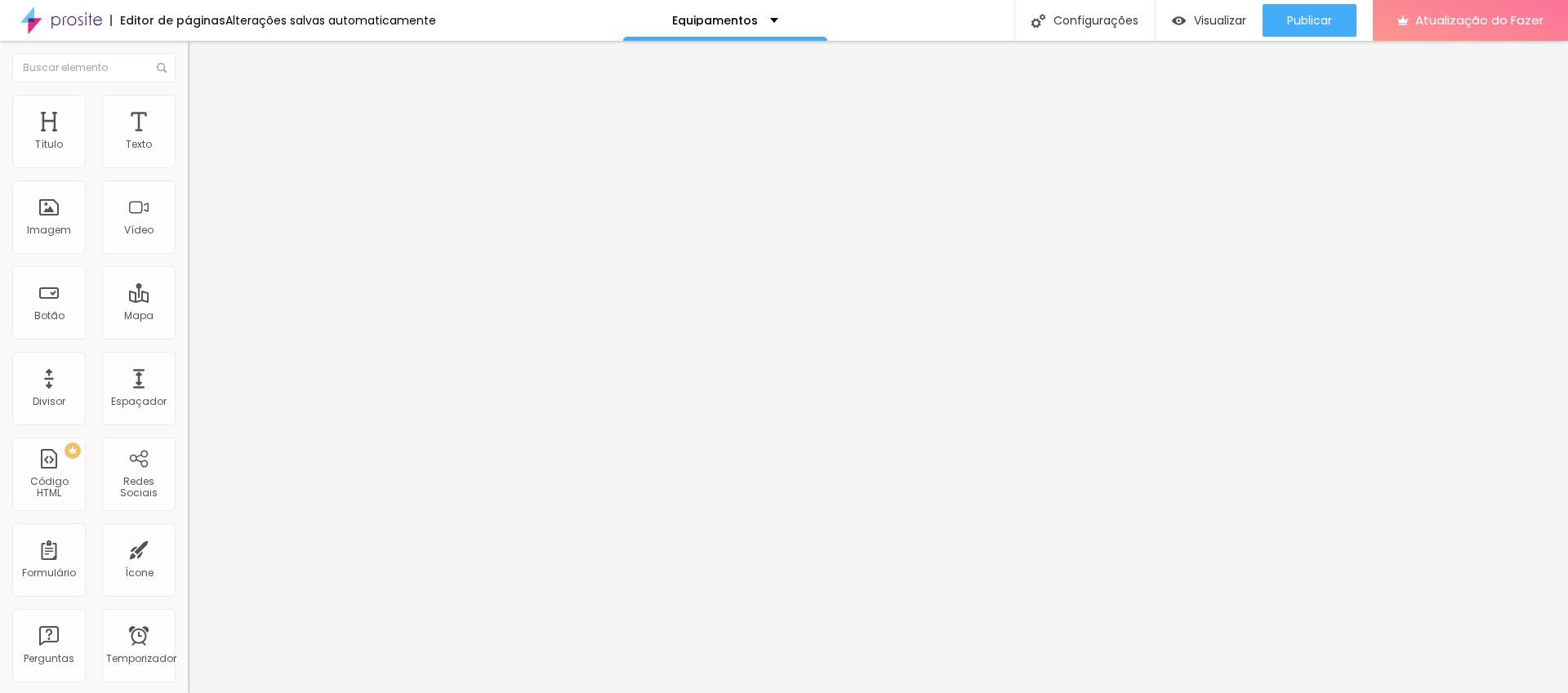
click at [188, 207] on img at bounding box center [193, 200] width 11 height 11
click at [188, 220] on img at bounding box center [193, 213] width 11 height 11
click at [188, 255] on span "Cinema 16:9" at bounding box center [218, 248] width 62 height 14
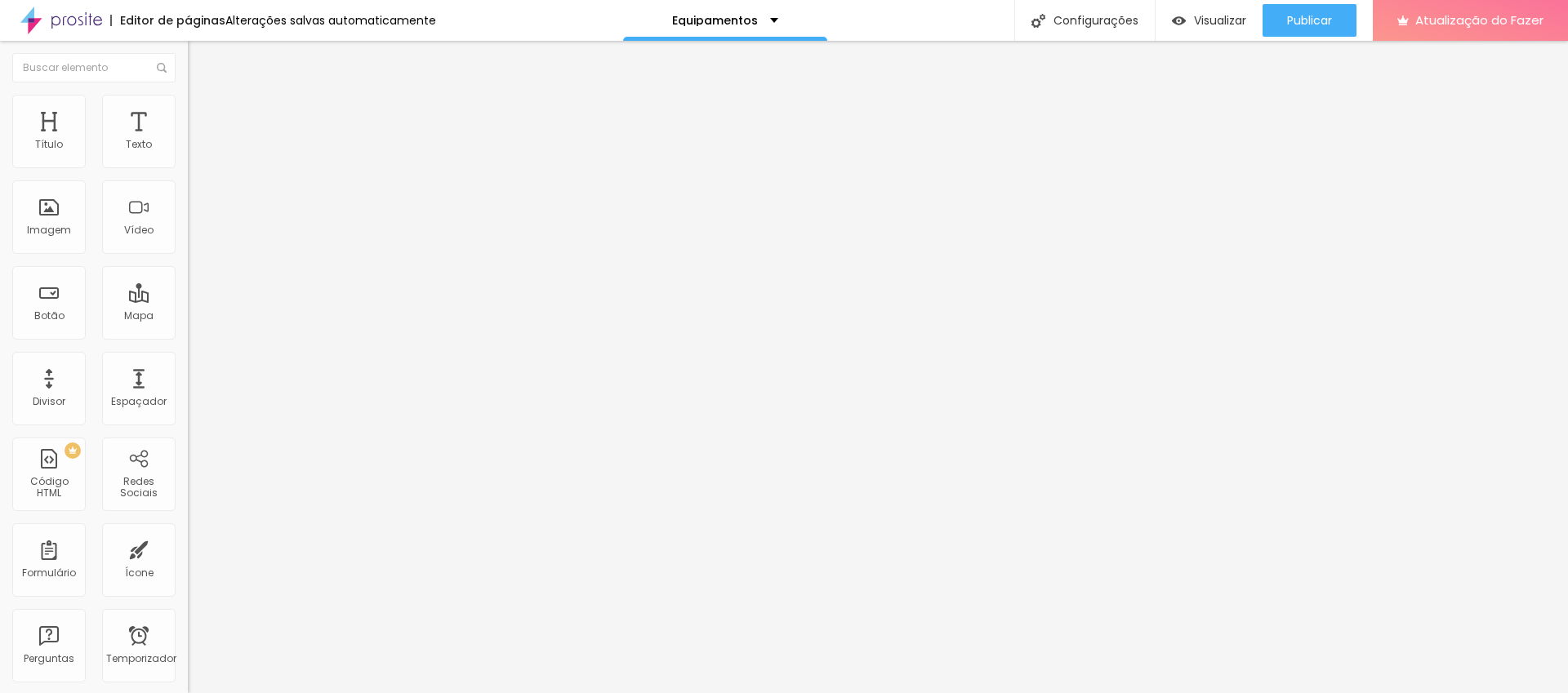
click at [188, 281] on span "Padrão" at bounding box center [206, 274] width 37 height 14
click at [188, 290] on span "Quadrado" at bounding box center [214, 283] width 53 height 14
click at [202, 112] on font "Avançado" at bounding box center [229, 105] width 54 height 14
click at [188, 583] on input "text" at bounding box center [285, 591] width 196 height 17
paste input "[URL][DOMAIN_NAME]"
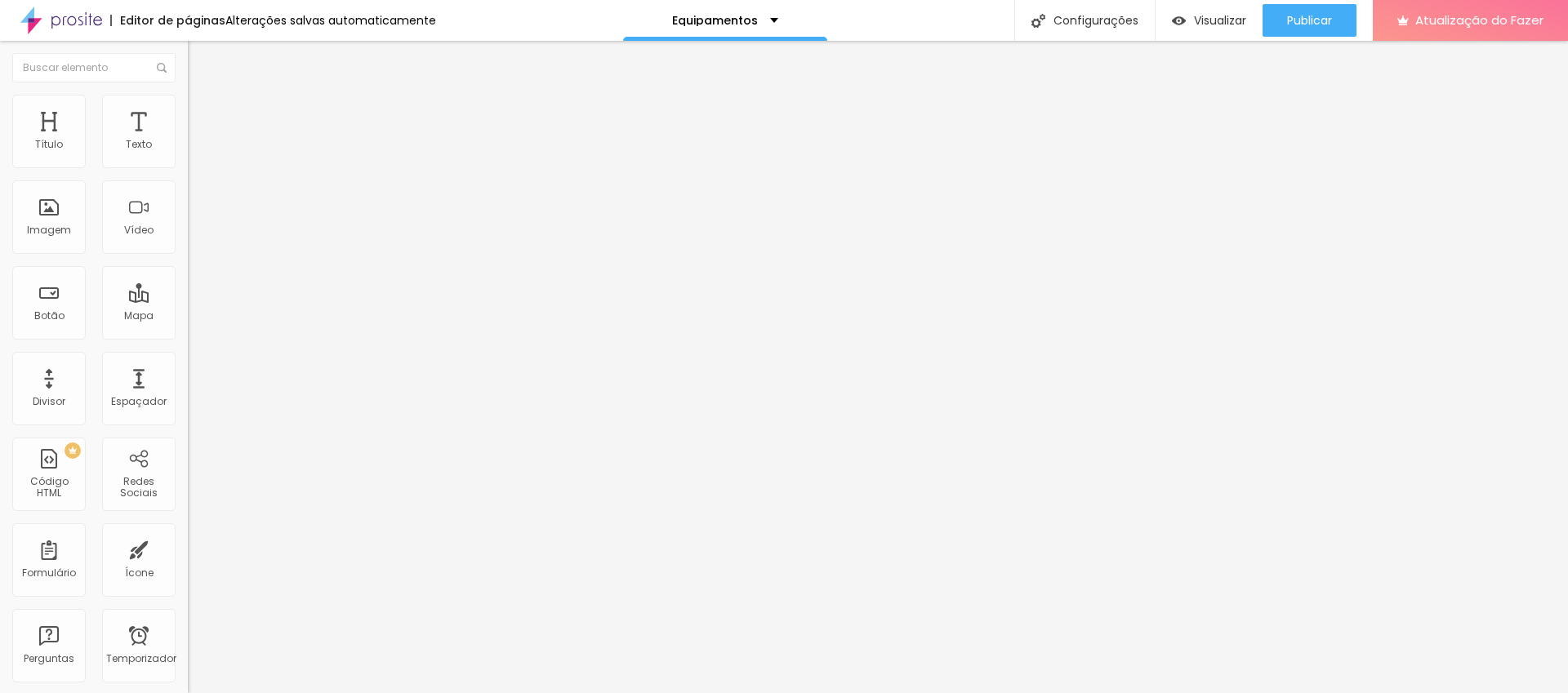
scroll to position [0, 43]
type input "[URL][DOMAIN_NAME]"
click at [188, 93] on img at bounding box center [195, 85] width 15 height 15
click at [201, 55] on img "button" at bounding box center [207, 59] width 13 height 13
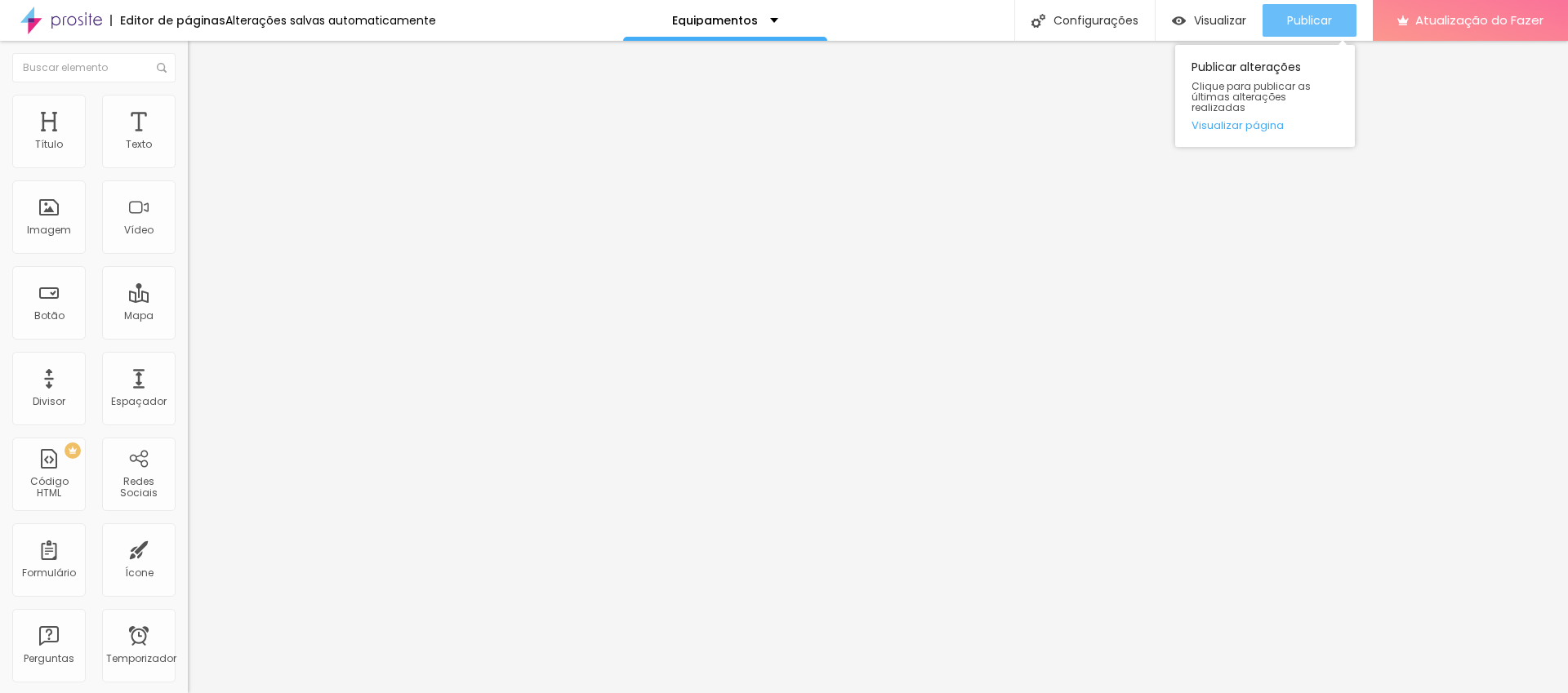
click at [1294, 17] on font "Publicar" at bounding box center [1310, 20] width 45 height 17
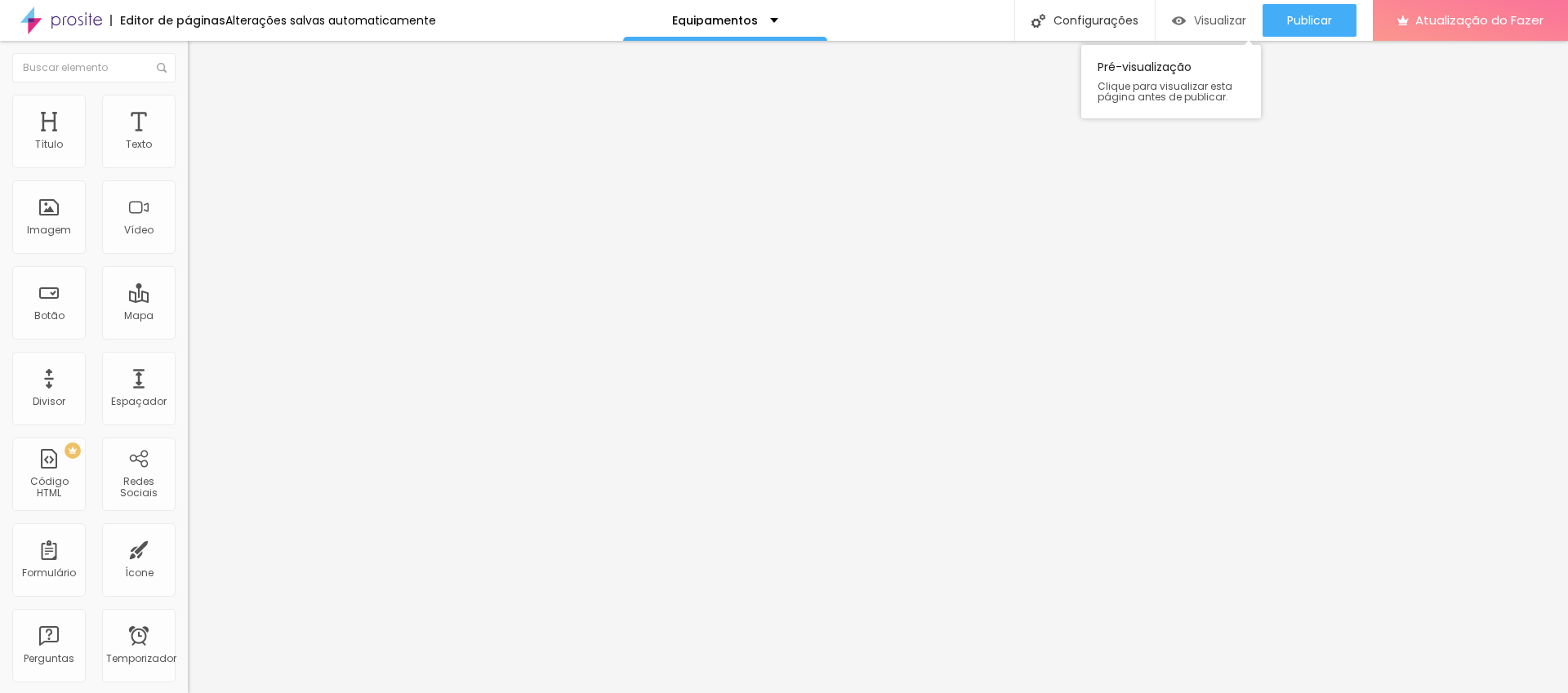
click at [1188, 24] on div "Visualizar" at bounding box center [1209, 20] width 74 height 14
click at [202, 111] on font "Avançado" at bounding box center [229, 105] width 54 height 14
click at [188, 583] on input "text" at bounding box center [285, 591] width 196 height 17
type input "[URL][DOMAIN_NAME]"
click at [201, 65] on div "Editar nulo" at bounding box center [242, 59] width 84 height 13
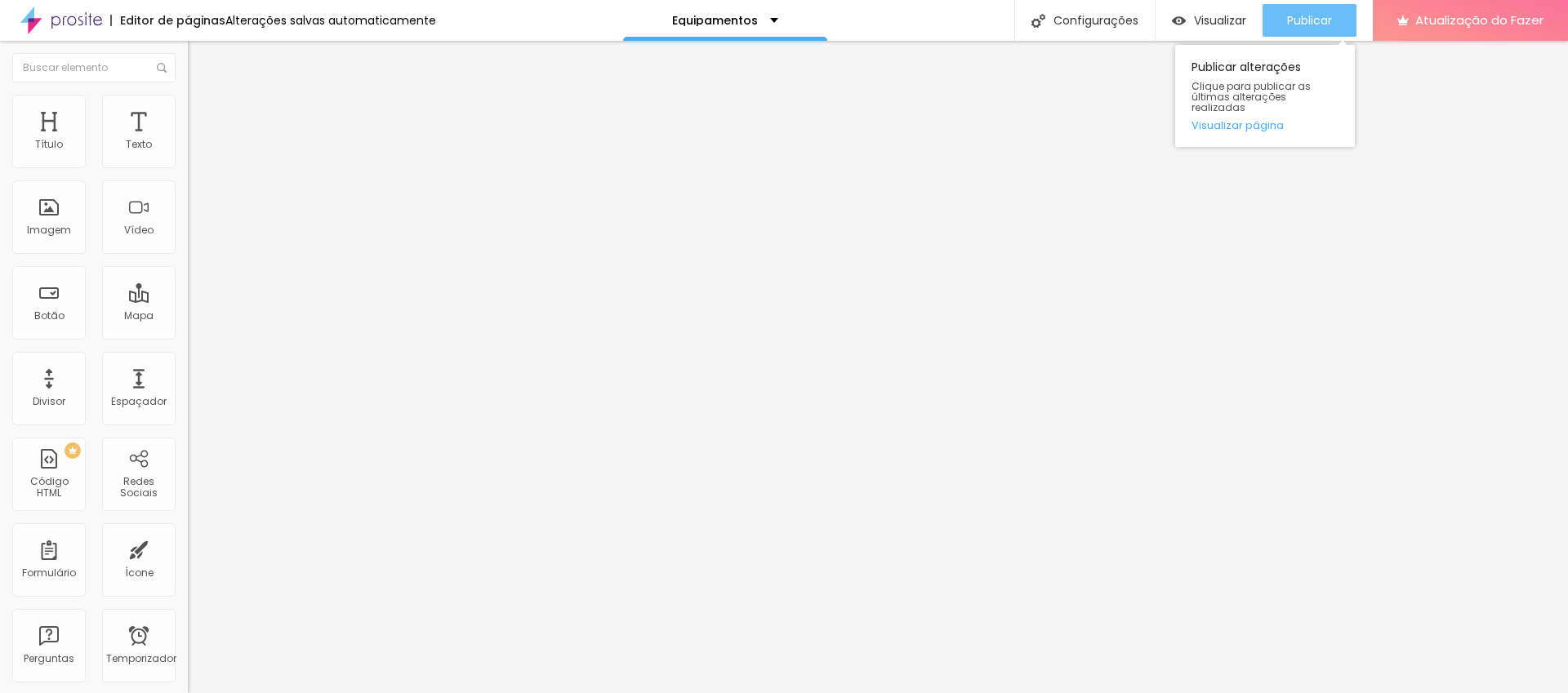
click at [1313, 16] on font "Publicar" at bounding box center [1310, 20] width 45 height 17
click at [1303, 25] on font "Publicar" at bounding box center [1310, 20] width 45 height 17
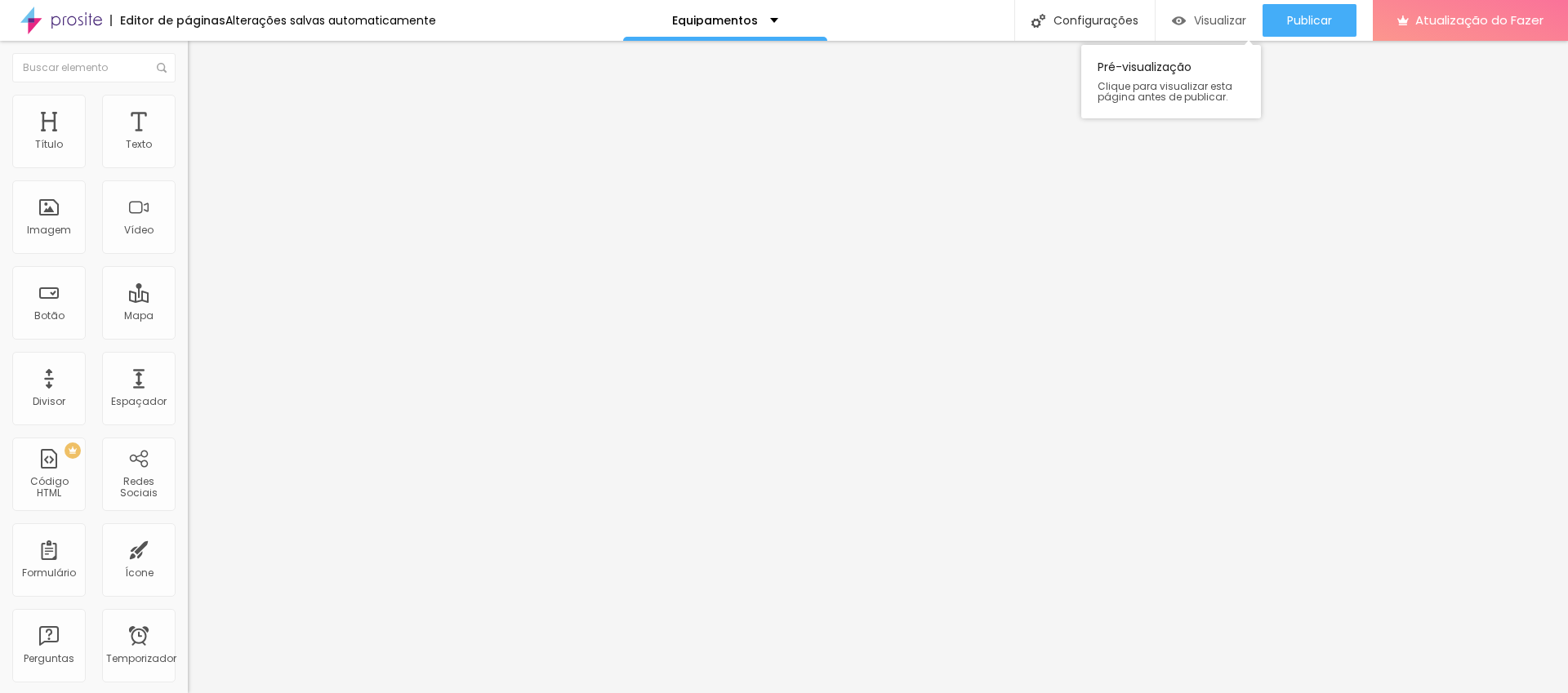
click at [1194, 16] on font "Visualizar" at bounding box center [1220, 20] width 52 height 17
click at [188, 108] on li "Estilo" at bounding box center [281, 103] width 188 height 17
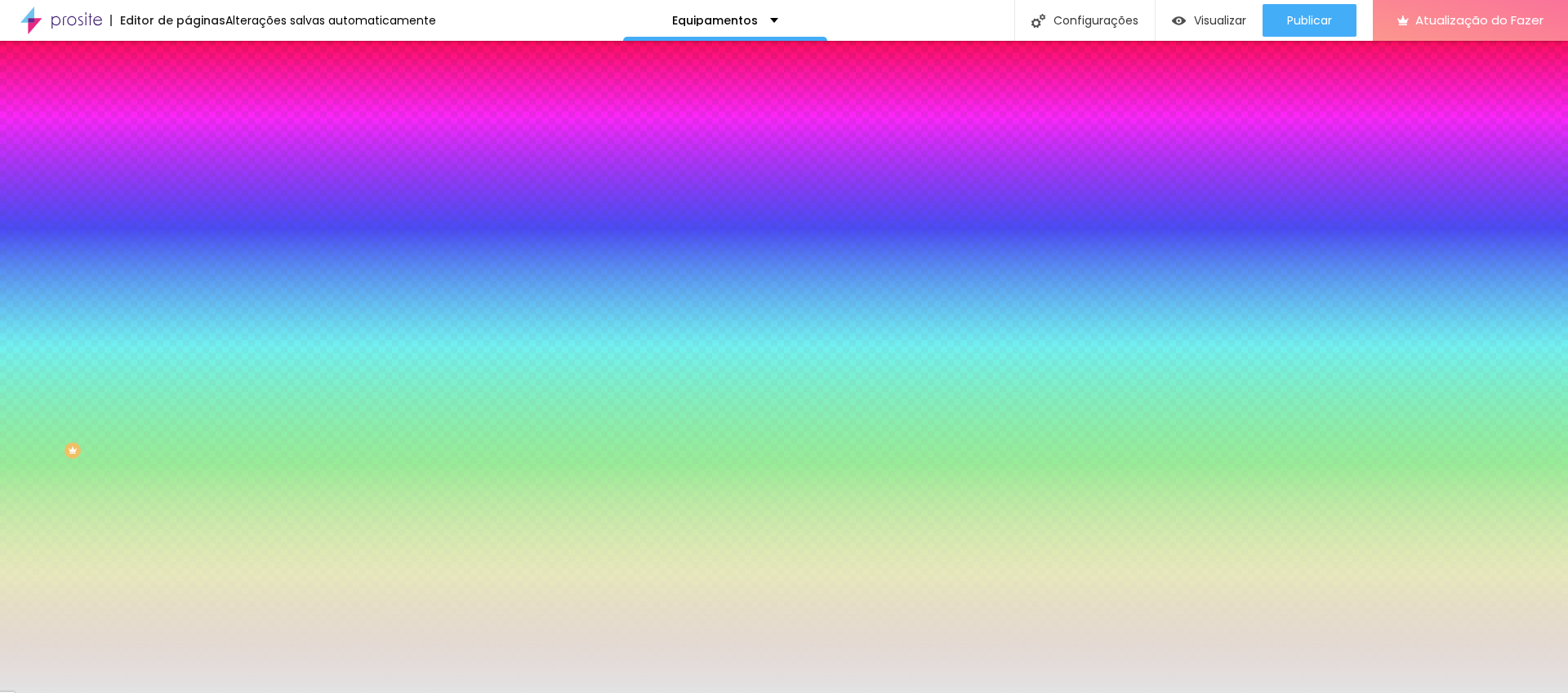
click at [188, 111] on li "Avançado" at bounding box center [281, 120] width 188 height 17
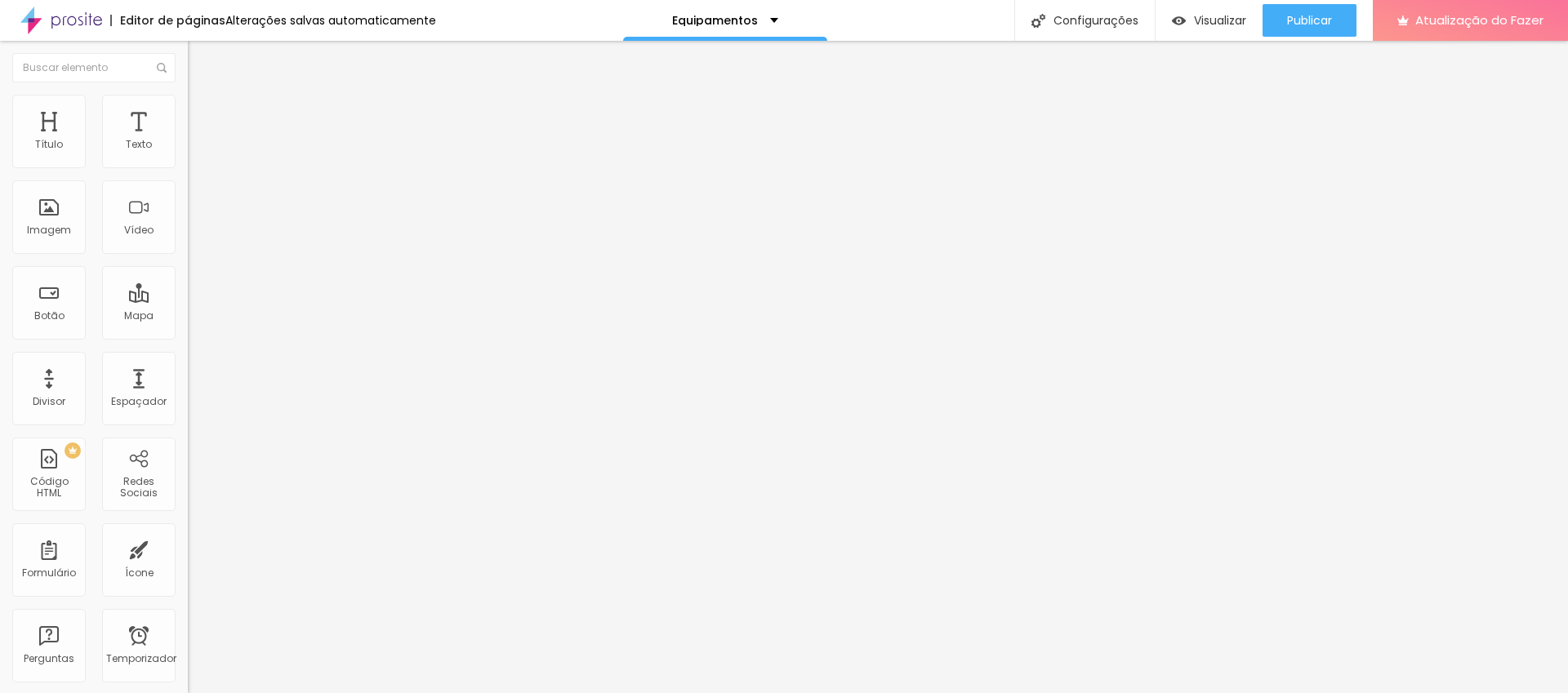
click at [202, 96] on font "Conteúdo" at bounding box center [227, 89] width 51 height 14
click at [188, 195] on font "Sólido" at bounding box center [203, 190] width 32 height 14
click at [1043, 27] on div "Configurações" at bounding box center [1084, 20] width 140 height 41
click at [201, 58] on img "button" at bounding box center [207, 59] width 13 height 13
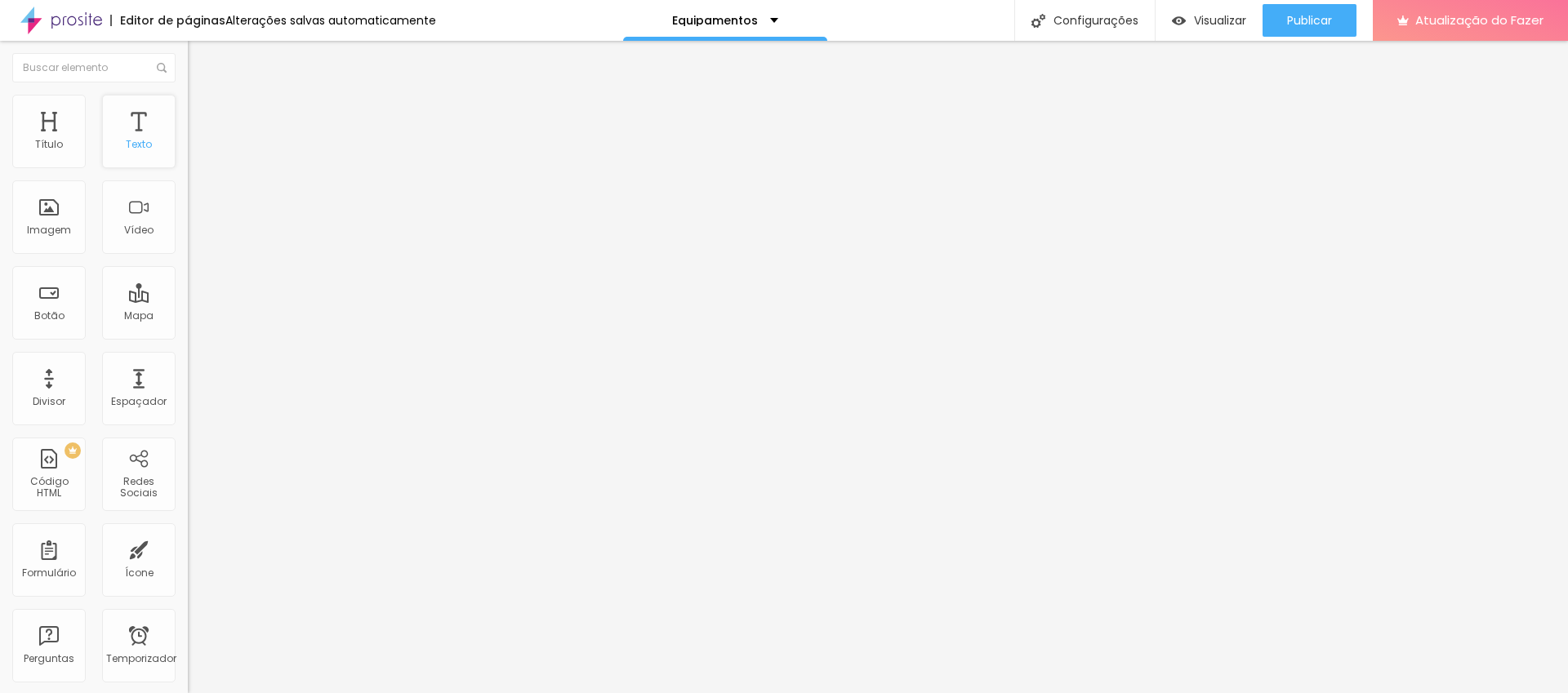
click at [131, 127] on div "Texto" at bounding box center [138, 131] width 73 height 73
click at [201, 58] on img "button" at bounding box center [207, 59] width 13 height 13
click at [202, 112] on font "Avançado" at bounding box center [229, 105] width 54 height 14
click at [188, 583] on input "text" at bounding box center [285, 591] width 196 height 17
type input "[URL][DOMAIN_NAME]"
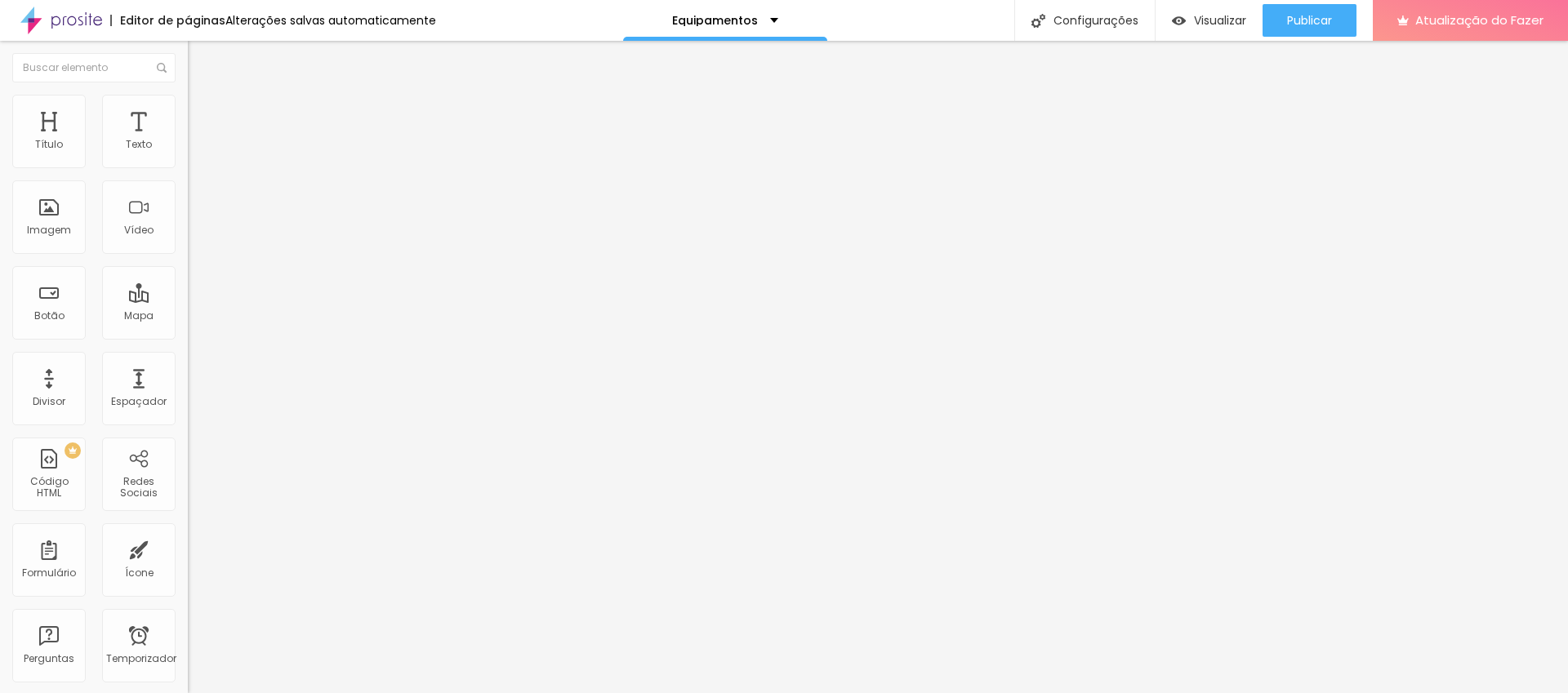
click at [188, 629] on input "text" at bounding box center [285, 637] width 196 height 17
paste input "ULANZI MA09 Tripé Extensível para Celular, para Vlogging de Celular com Clipe"
type input "ULANZI MA09 Tripé Extensível para Celular, para Vlogging de Celular com Clipe"
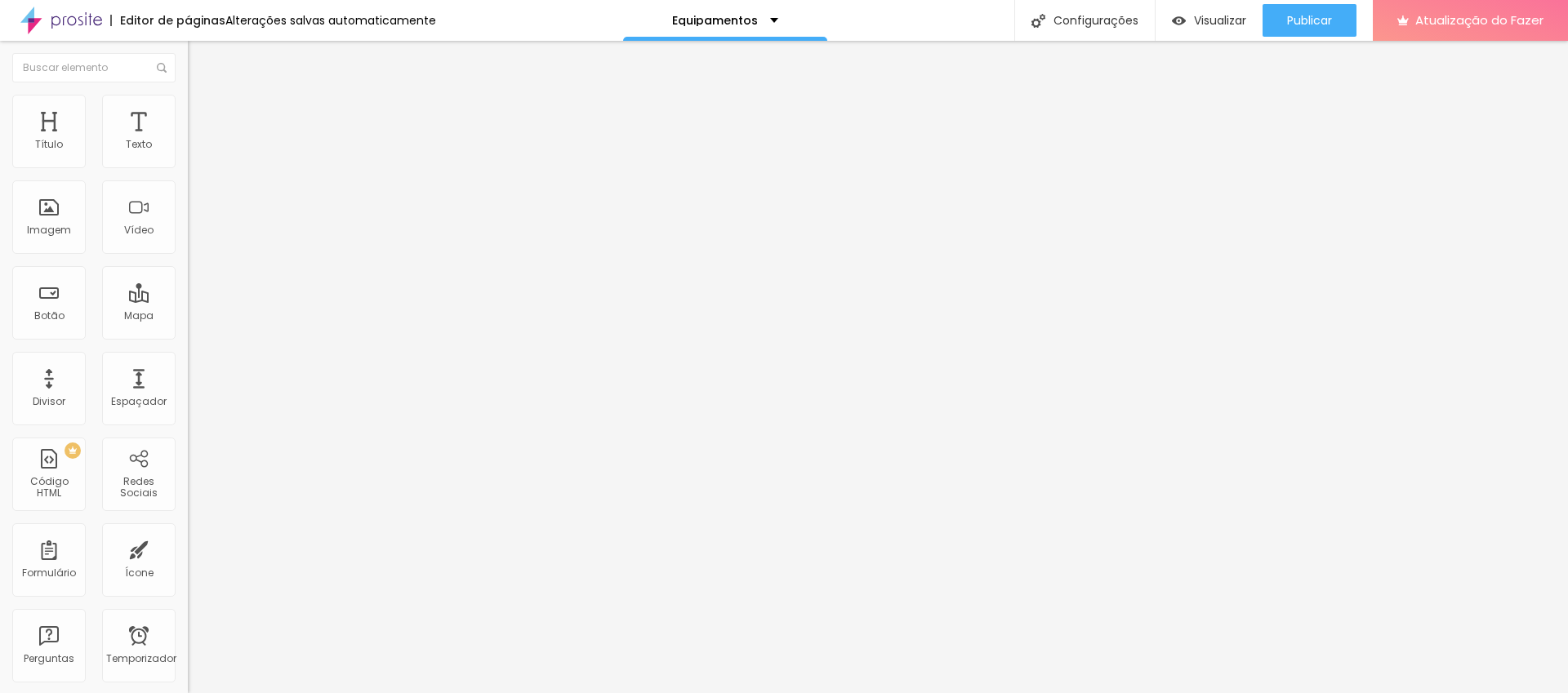
click at [201, 58] on img "button" at bounding box center [207, 59] width 13 height 13
click at [1293, 25] on font "Publicar" at bounding box center [1310, 20] width 45 height 17
click at [1188, 16] on div "Visualizar" at bounding box center [1195, 20] width 74 height 14
click at [1288, 30] on div "Publicar" at bounding box center [1310, 19] width 45 height 32
click at [1195, 29] on div "Visualizar" at bounding box center [1209, 19] width 74 height 32
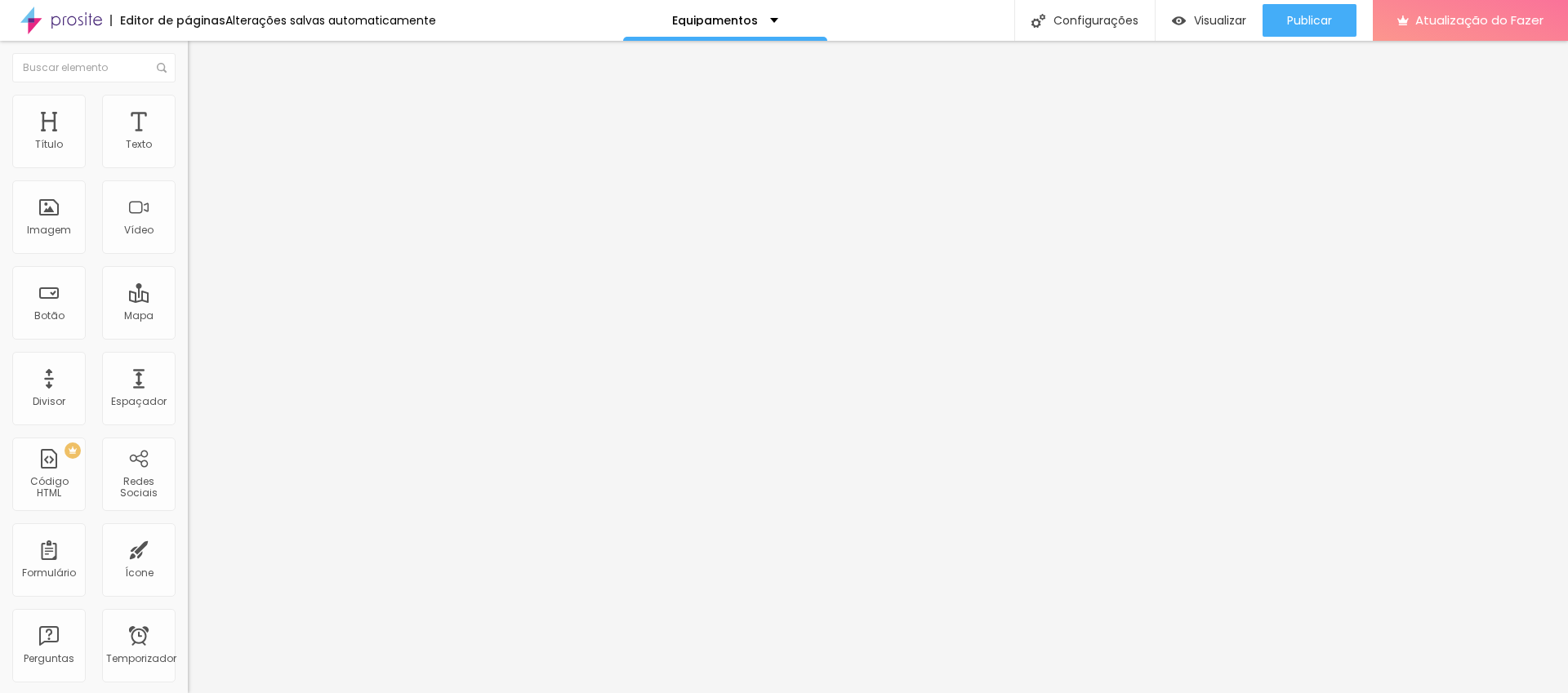
click at [198, 140] on font "Trocar imagem" at bounding box center [237, 133] width 79 height 14
click at [188, 255] on font "Cinema 16:9" at bounding box center [218, 248] width 62 height 14
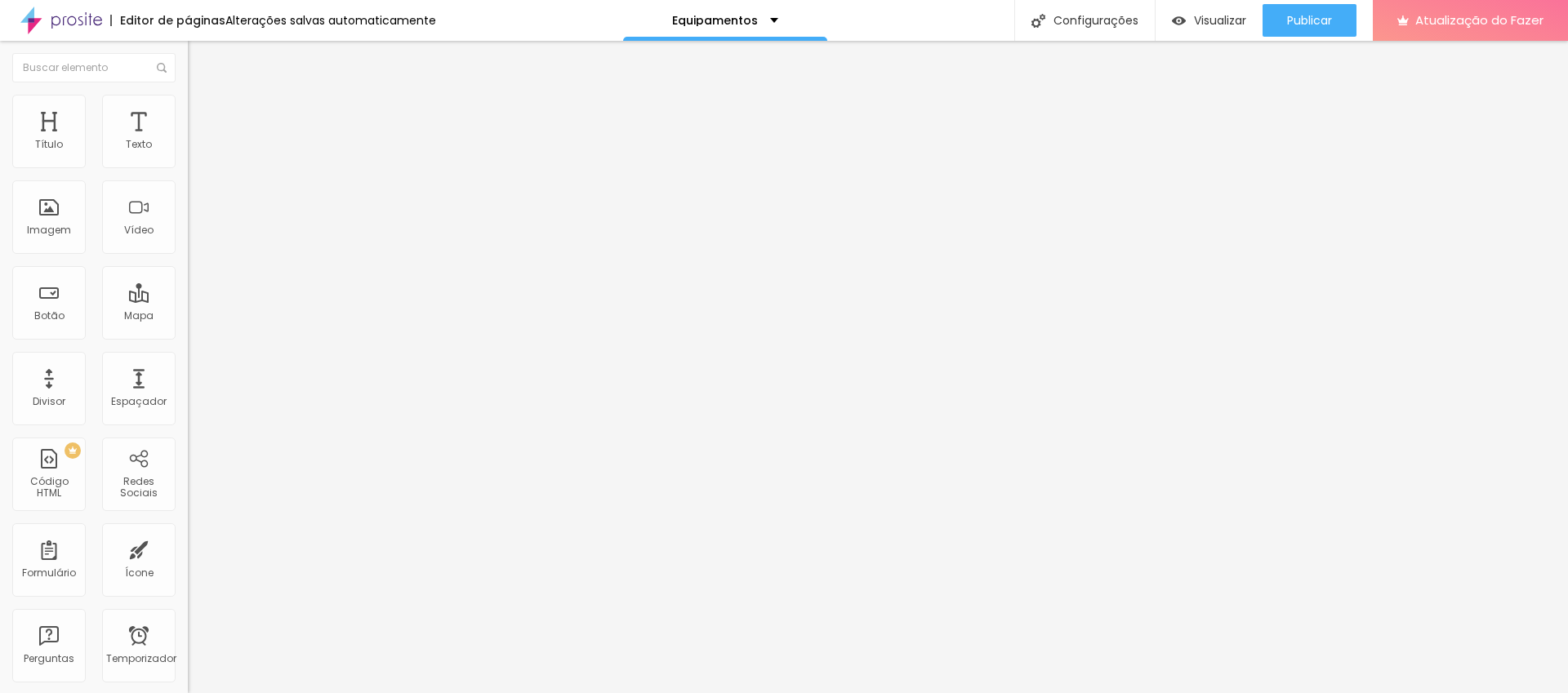
click at [188, 290] on span "Quadrado" at bounding box center [214, 283] width 53 height 14
click at [144, 122] on div "Texto" at bounding box center [138, 131] width 73 height 73
click at [201, 58] on img "button" at bounding box center [207, 59] width 13 height 13
click at [58, 238] on div "Imagem" at bounding box center [48, 216] width 73 height 73
click at [188, 101] on img at bounding box center [195, 102] width 15 height 15
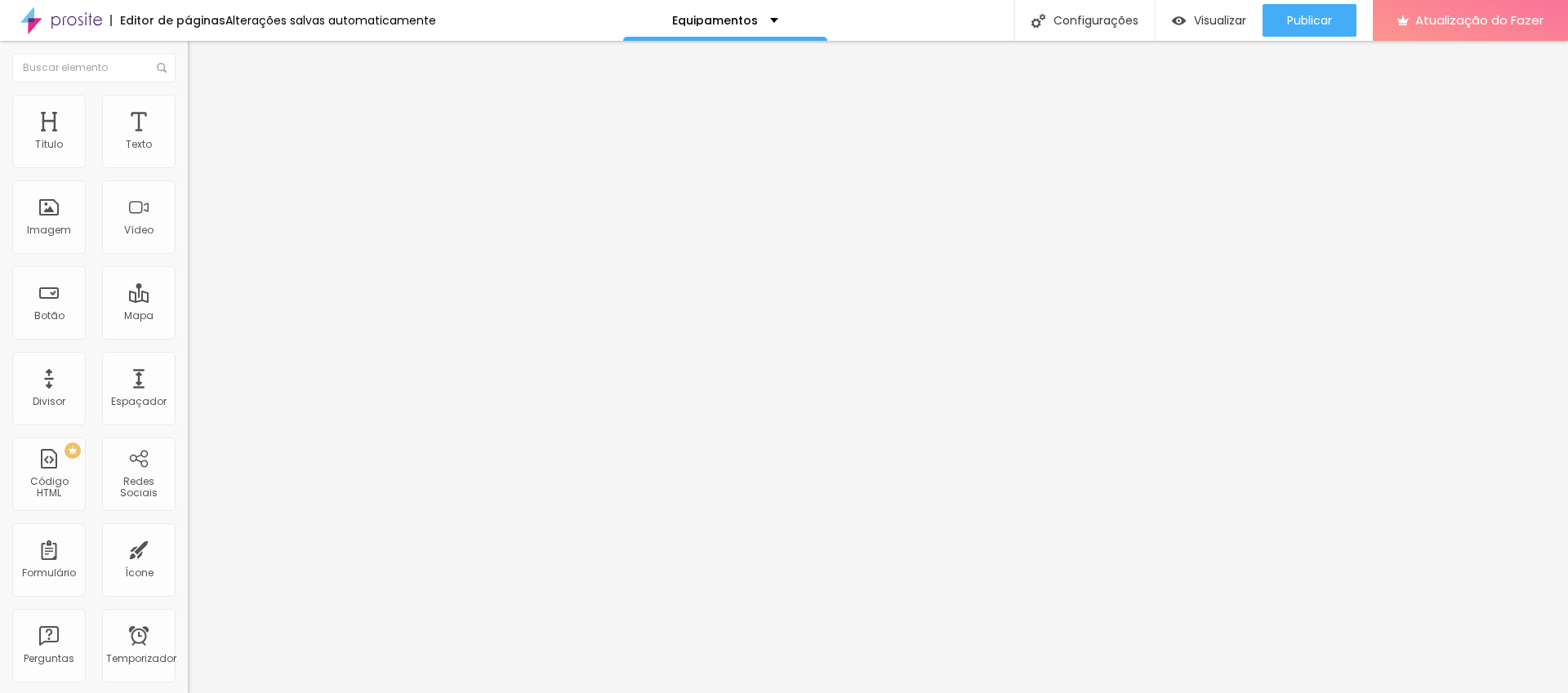
click at [188, 111] on img at bounding box center [195, 119] width 15 height 15
click at [188, 95] on li "Conteúdo" at bounding box center [281, 86] width 188 height 17
drag, startPoint x: 75, startPoint y: 186, endPoint x: 0, endPoint y: 186, distance: 75.0
click at [188, 186] on div "Texto Click me Alinhamento [GEOGRAPHIC_DATA] Link URL https:// Abrir em uma nov…" at bounding box center [281, 246] width 188 height 237
type input "Compre Aqui"
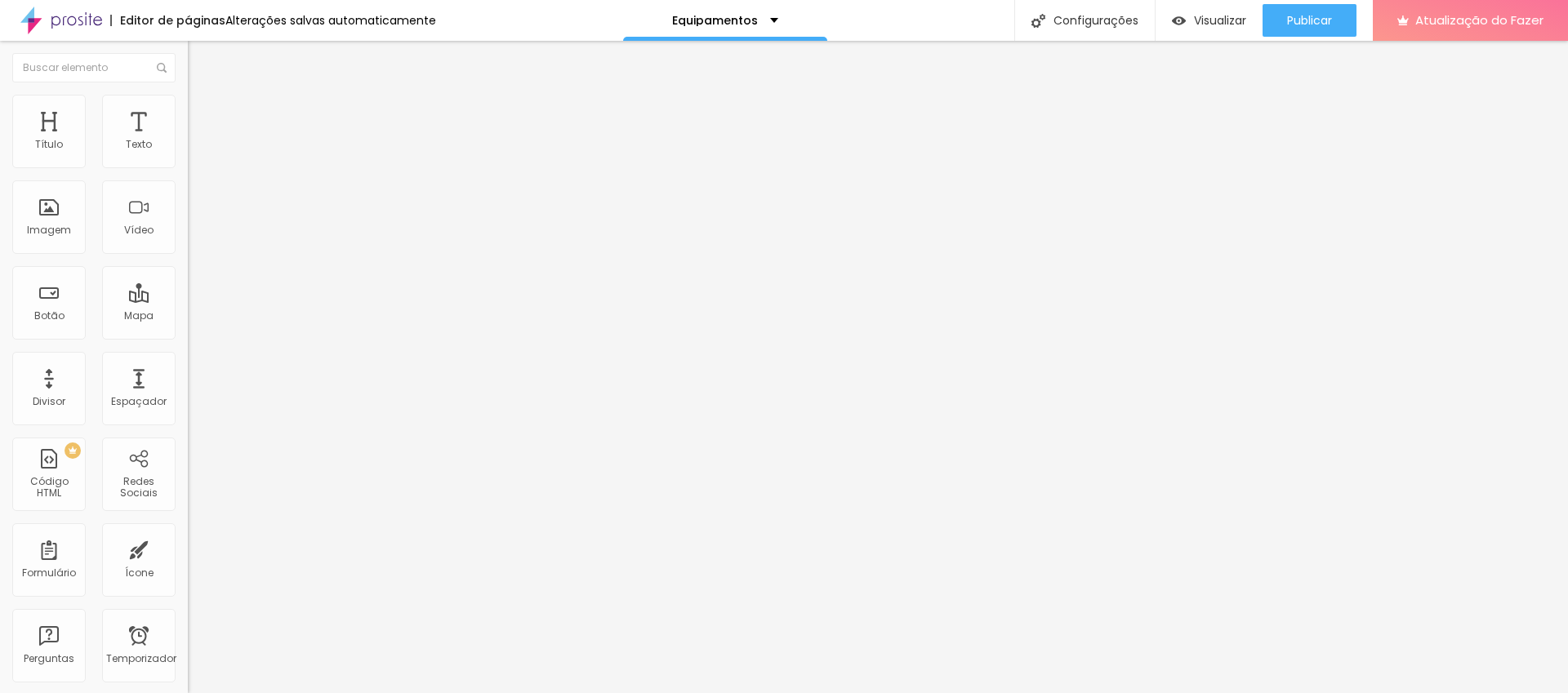
click at [188, 336] on input "https://" at bounding box center [285, 328] width 196 height 17
paste input "[URL][DOMAIN_NAME]"
click at [1310, 19] on font "Publicar" at bounding box center [1310, 20] width 45 height 17
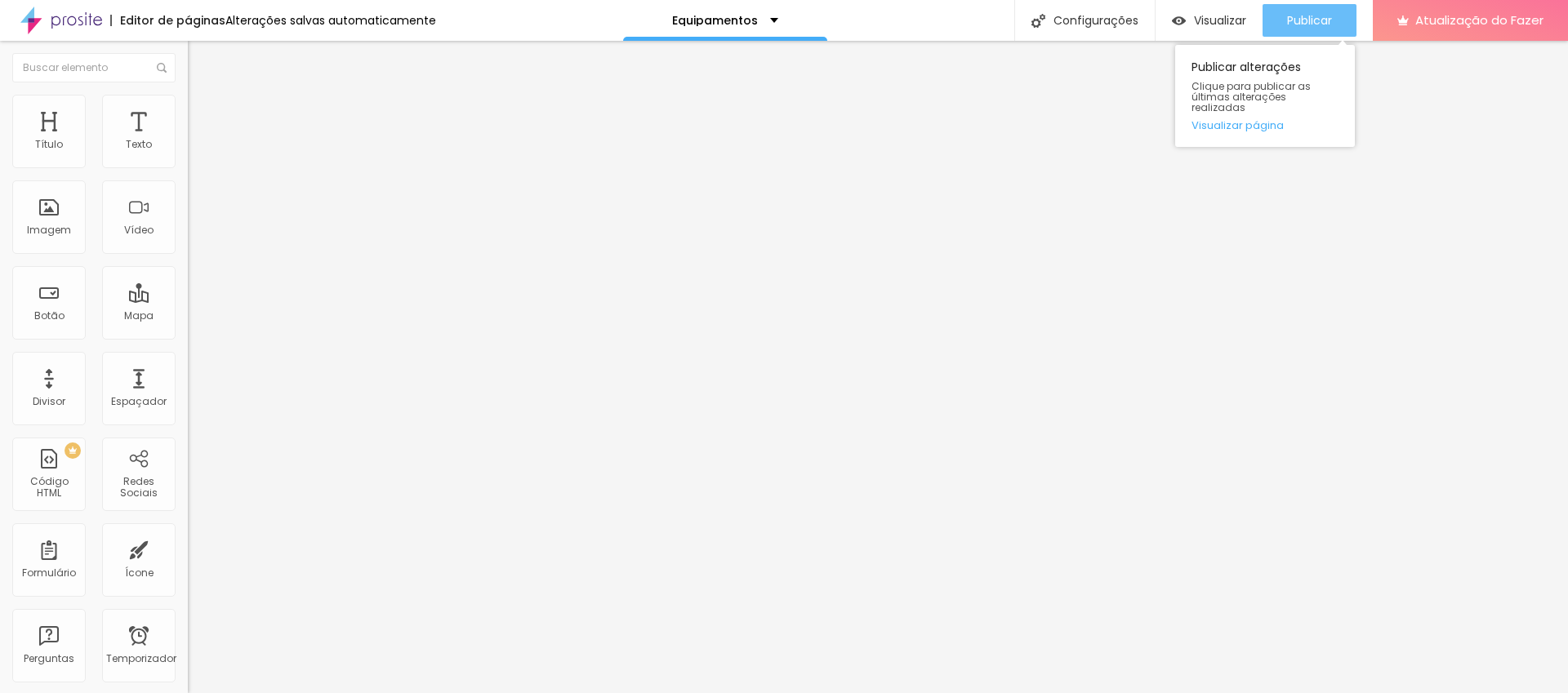
click at [1293, 17] on font "Publicar" at bounding box center [1310, 20] width 45 height 17
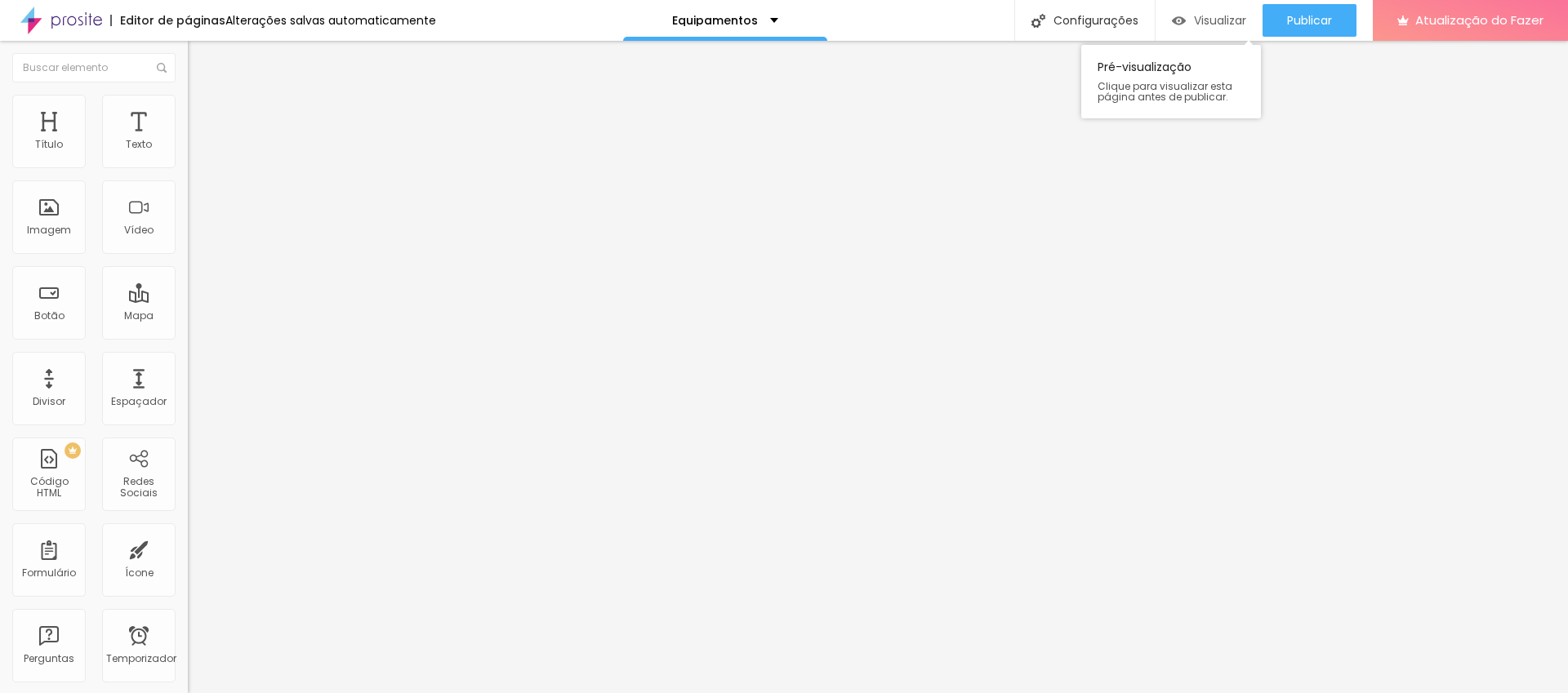
click at [1190, 24] on div "Visualizar" at bounding box center [1209, 20] width 74 height 14
click at [188, 336] on input "https:/[URL][DOMAIN_NAME]" at bounding box center [285, 328] width 196 height 17
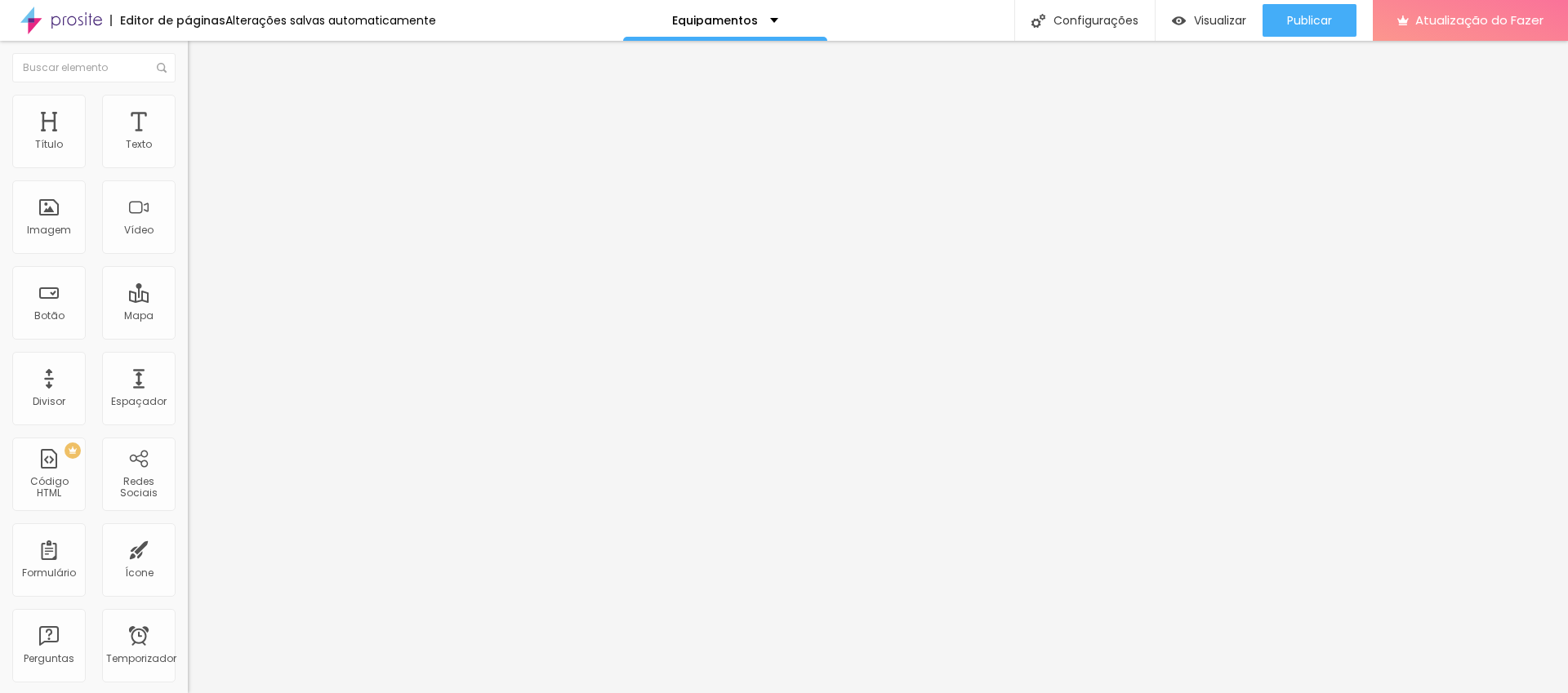
click at [188, 336] on input "https:/[URL][DOMAIN_NAME]" at bounding box center [285, 328] width 196 height 17
type input "h"
click at [188, 336] on input "text" at bounding box center [285, 328] width 196 height 17
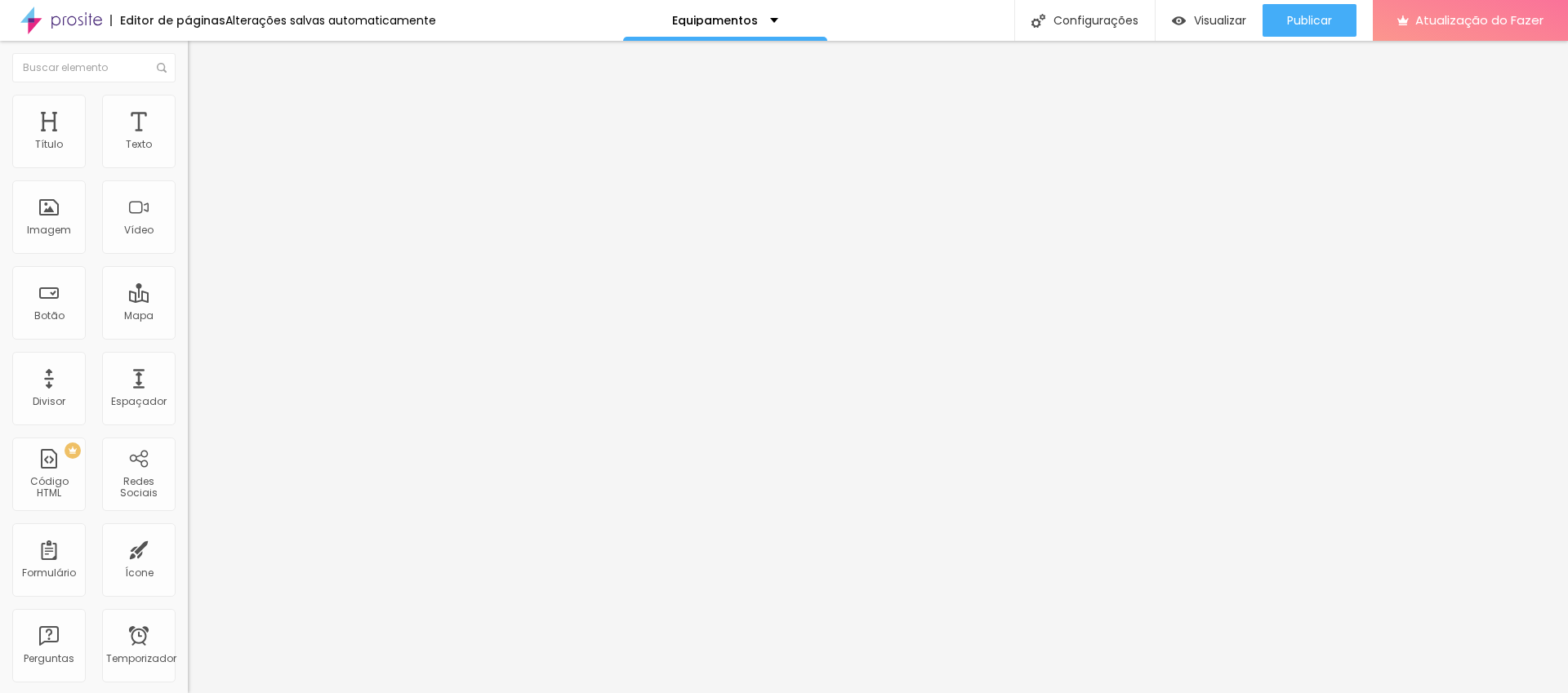
paste input "[URL][DOMAIN_NAME]"
type input "[URL][DOMAIN_NAME]"
click at [188, 356] on div at bounding box center [281, 356] width 188 height 0
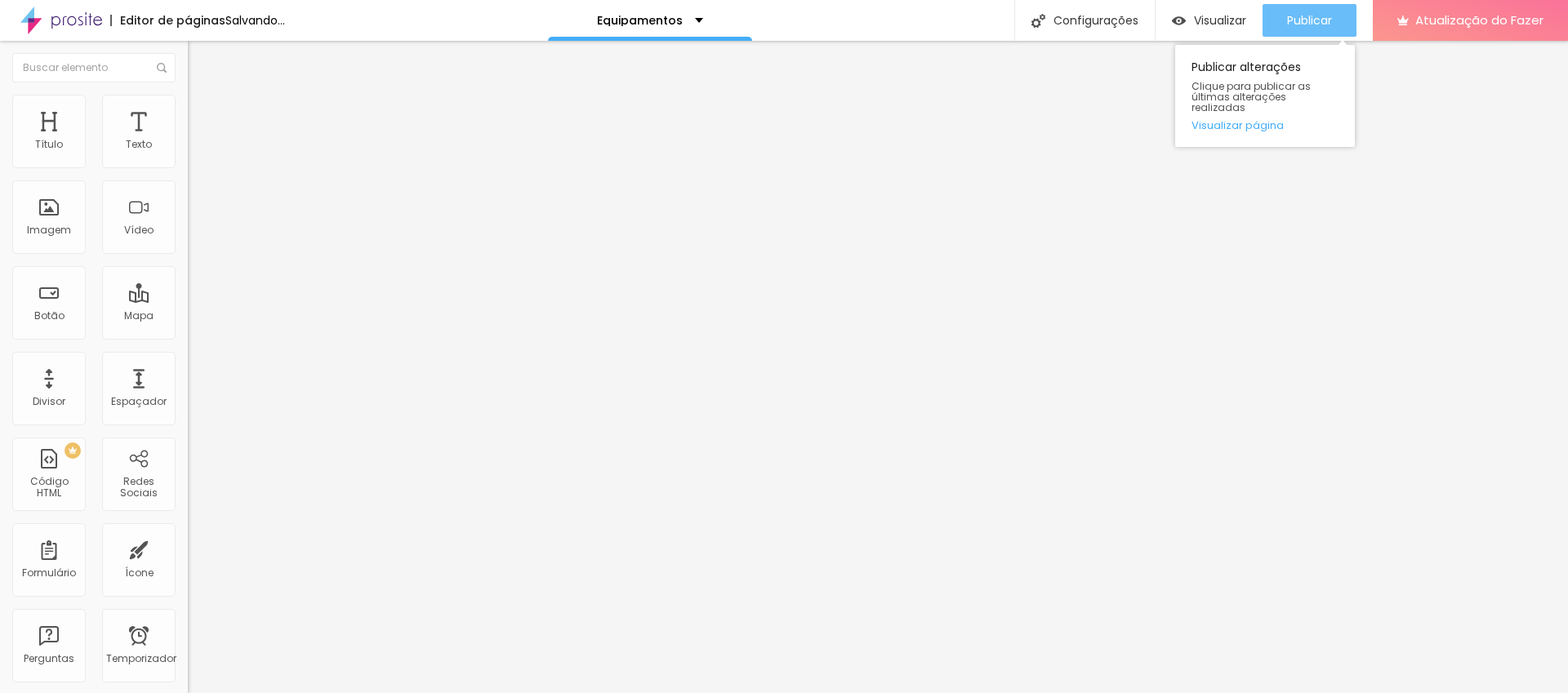
click at [1310, 28] on font "Publicar" at bounding box center [1310, 20] width 45 height 17
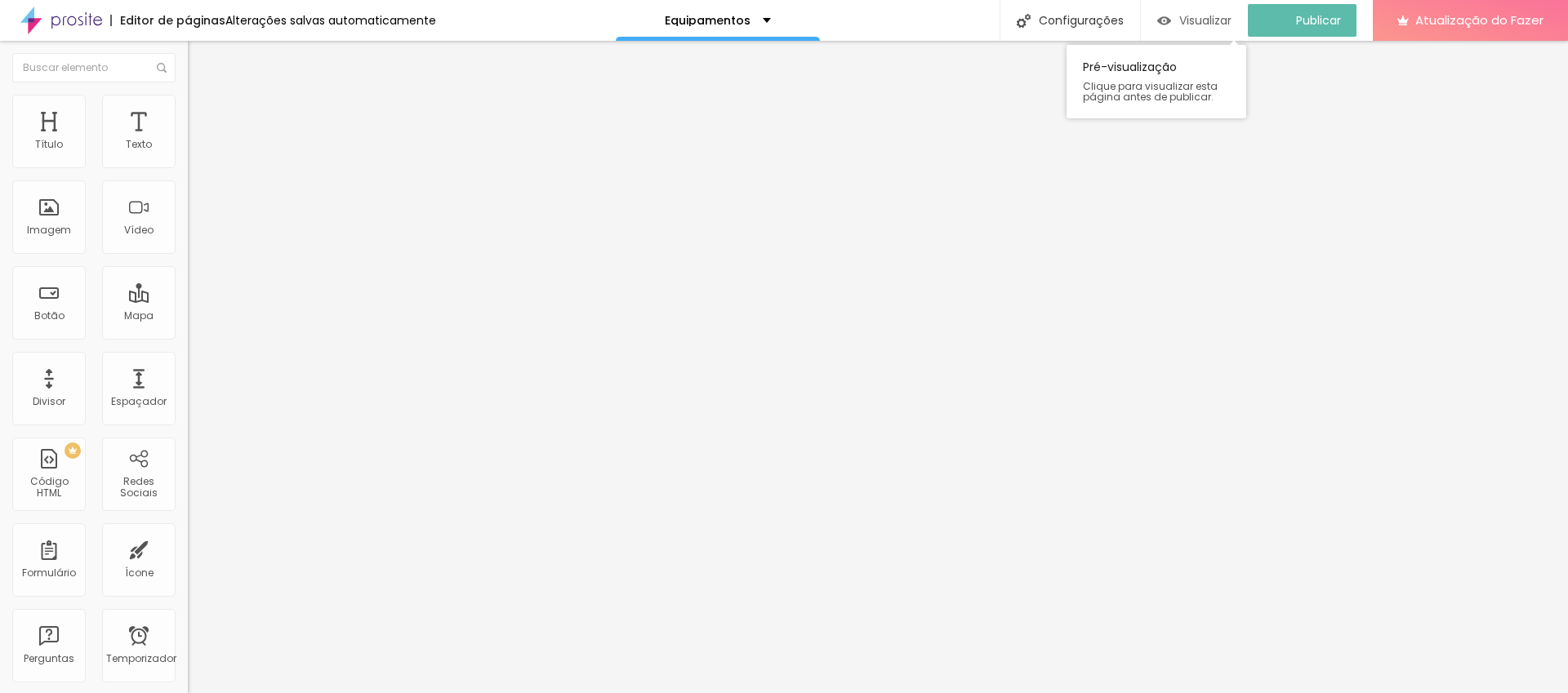
click at [1211, 18] on font "Visualizar" at bounding box center [1205, 20] width 52 height 17
drag, startPoint x: 95, startPoint y: 185, endPoint x: 0, endPoint y: 179, distance: 95.2
click at [188, 179] on div "Texto Click me Alinhamento [GEOGRAPHIC_DATA] Link URL https:// Abrir em uma nov…" at bounding box center [281, 246] width 188 height 237
type input "Compre Aqui"
click at [188, 336] on input "https://" at bounding box center [285, 328] width 196 height 17
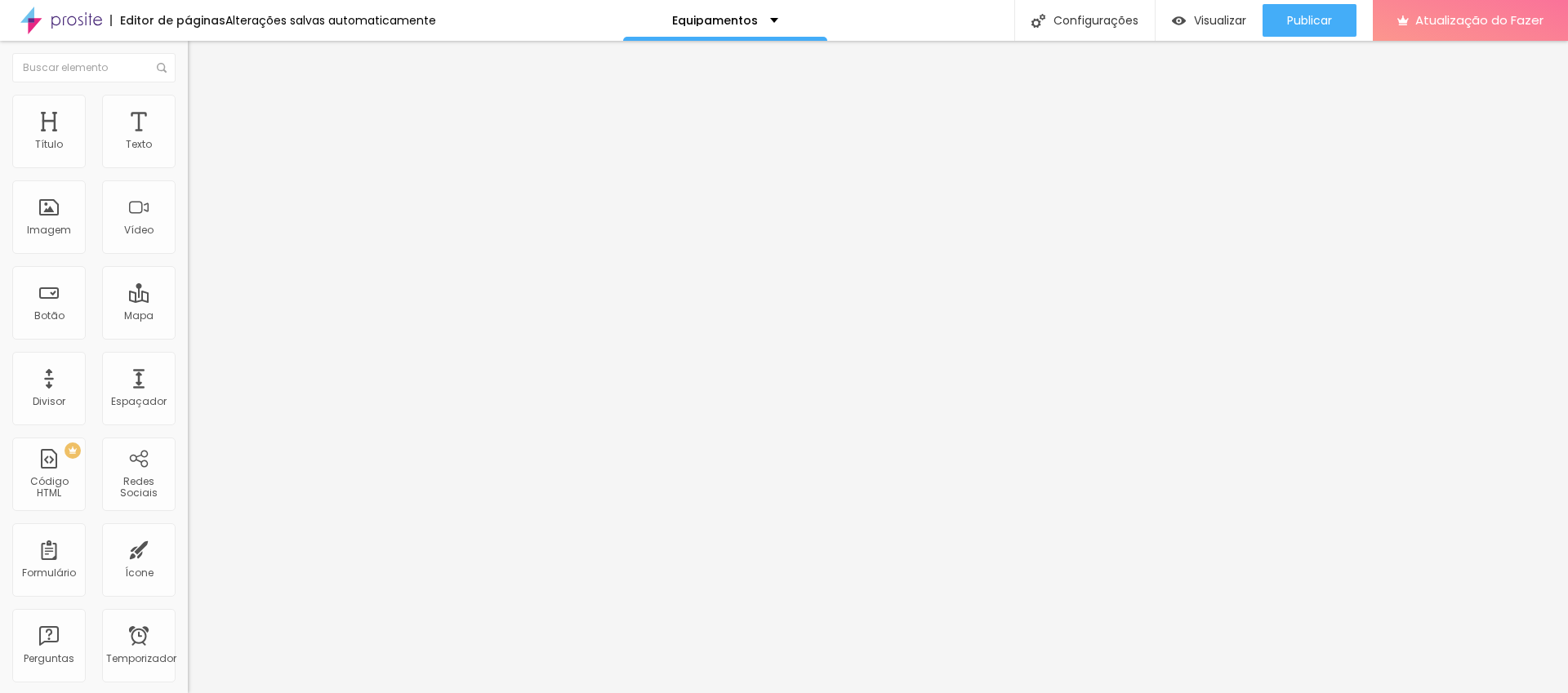
type input "h"
paste input "[URL][DOMAIN_NAME]"
type input "[URL][DOMAIN_NAME]"
click at [188, 356] on div at bounding box center [281, 356] width 188 height 0
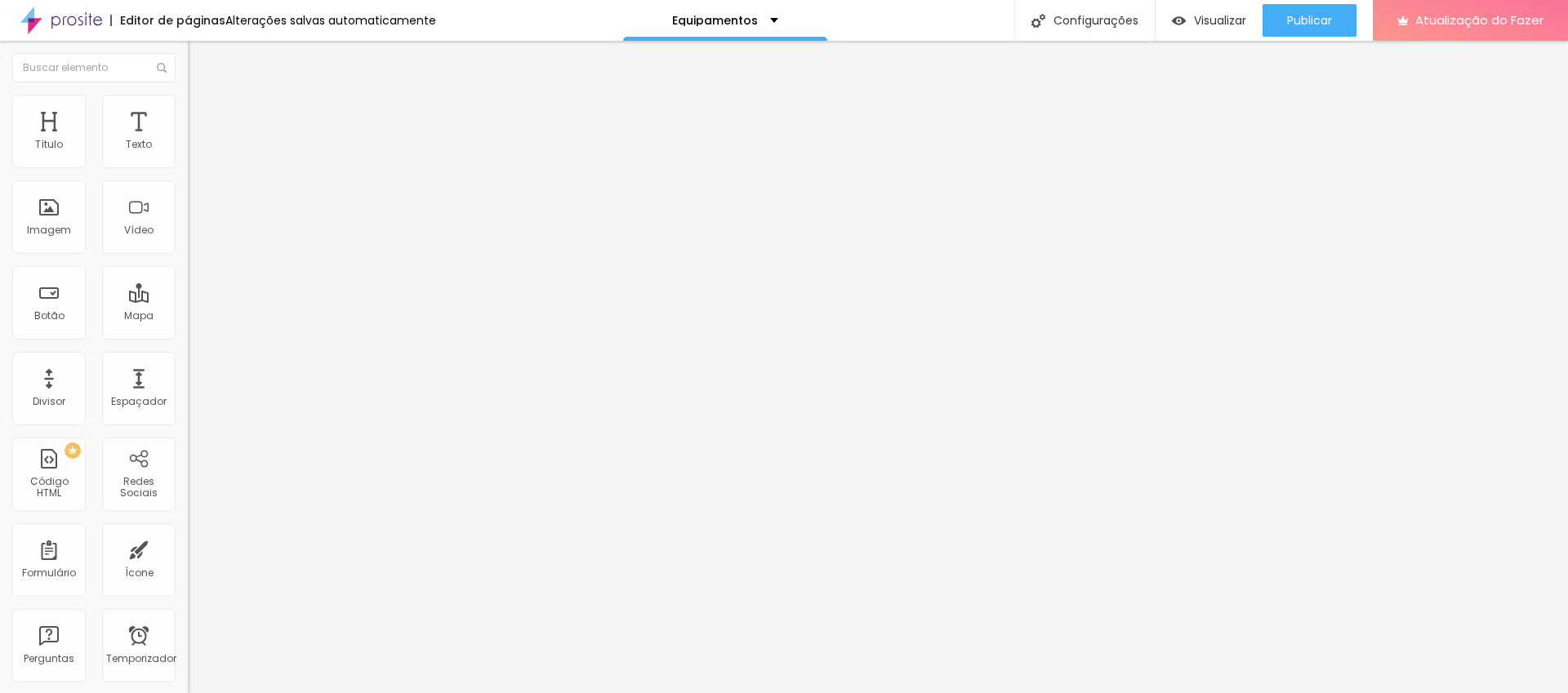
scroll to position [0, 0]
click at [1301, 14] on font "Publicar" at bounding box center [1310, 20] width 45 height 17
click at [188, 139] on div "Trocar imagem" at bounding box center [281, 133] width 188 height 11
click at [198, 140] on font "Trocar imagem" at bounding box center [237, 133] width 79 height 14
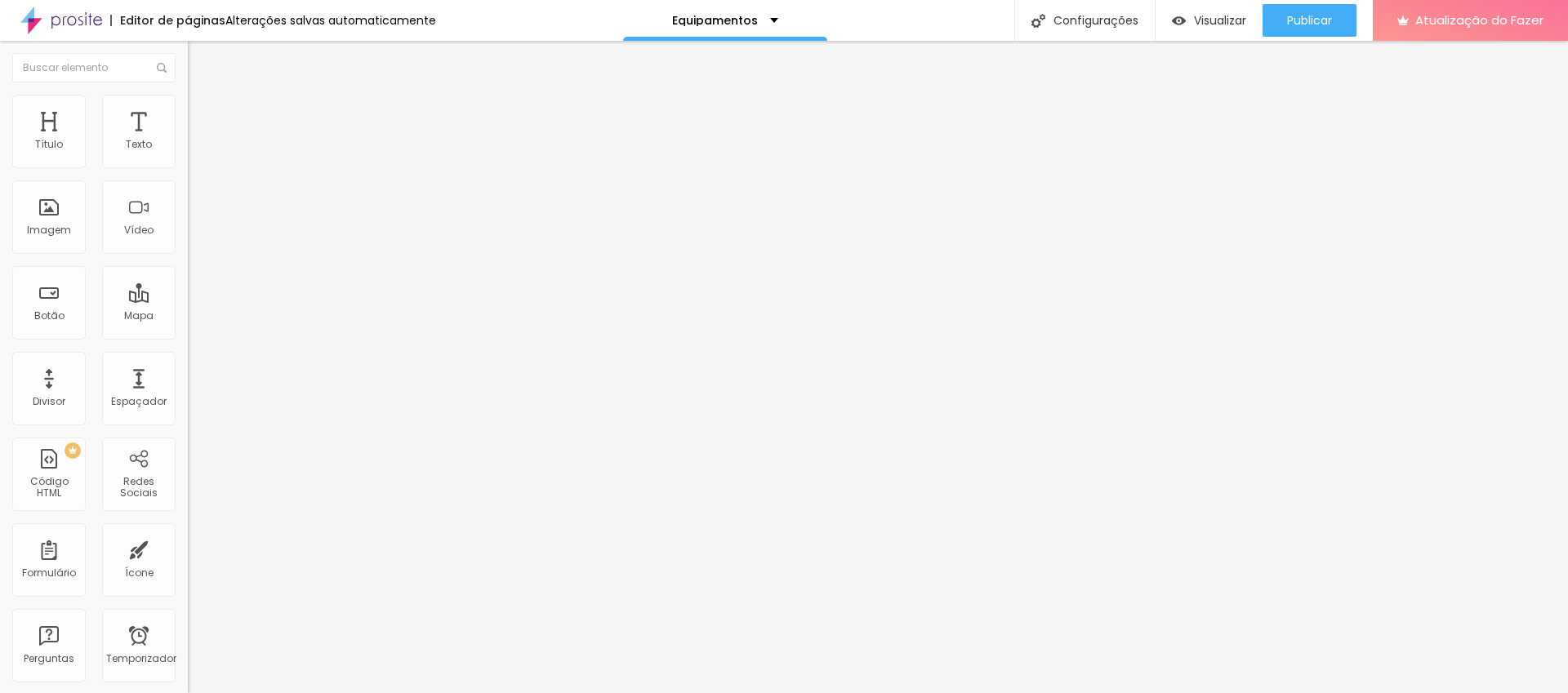
click at [188, 255] on font "Cinema 16:9" at bounding box center [218, 248] width 62 height 14
click at [188, 290] on span "Quadrado" at bounding box center [214, 283] width 53 height 14
drag, startPoint x: 88, startPoint y: 188, endPoint x: 2, endPoint y: 185, distance: 86.1
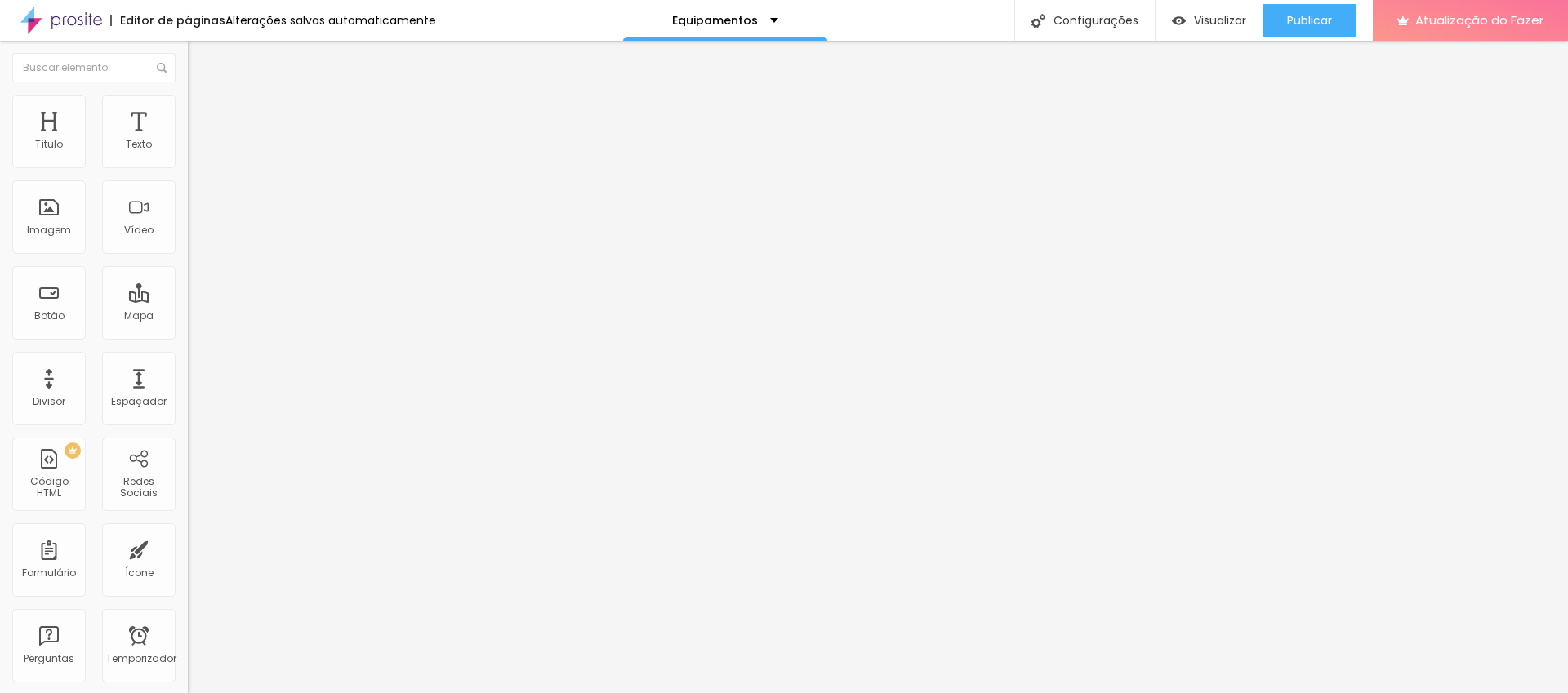
click at [188, 185] on div "Texto Click me Alinhamento [GEOGRAPHIC_DATA] Link URL https:// Abrir em uma nov…" at bounding box center [281, 246] width 188 height 237
type input "Compre Aqui"
click at [188, 336] on input "https://" at bounding box center [285, 328] width 196 height 17
type input "h"
click at [188, 336] on input "text" at bounding box center [285, 328] width 196 height 17
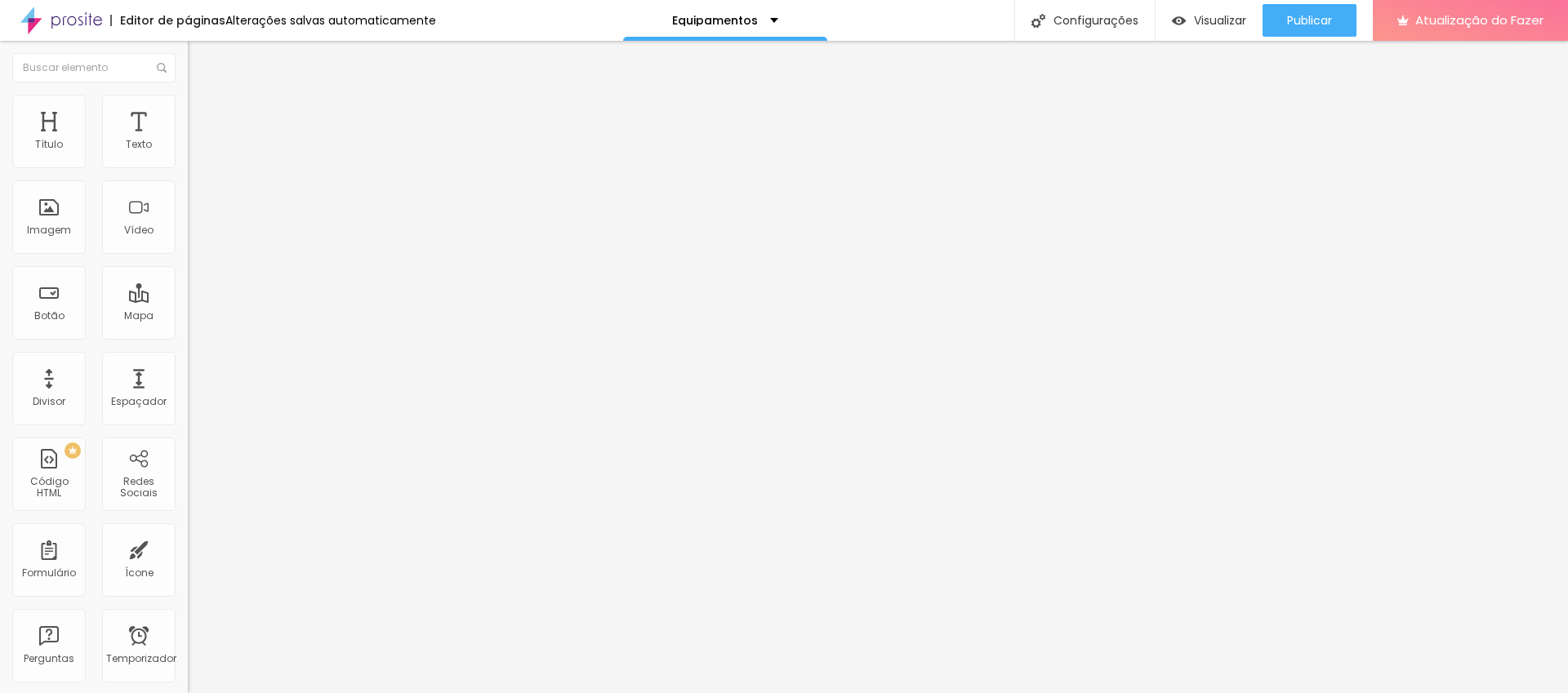
paste input "[URL][DOMAIN_NAME]"
type input "[URL][DOMAIN_NAME]"
click at [188, 356] on div at bounding box center [281, 356] width 188 height 0
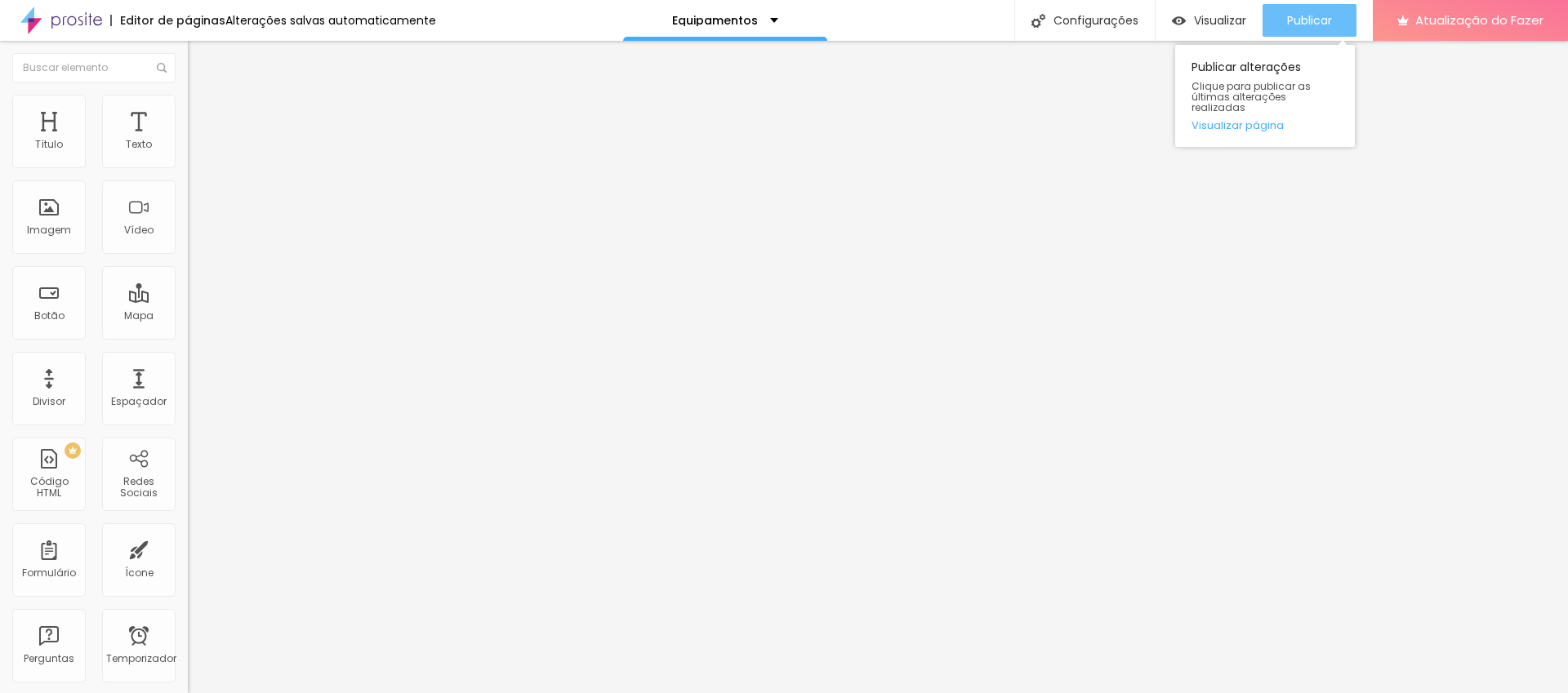
click at [1290, 18] on font "Publicar" at bounding box center [1310, 20] width 45 height 17
